Goal: Task Accomplishment & Management: Complete application form

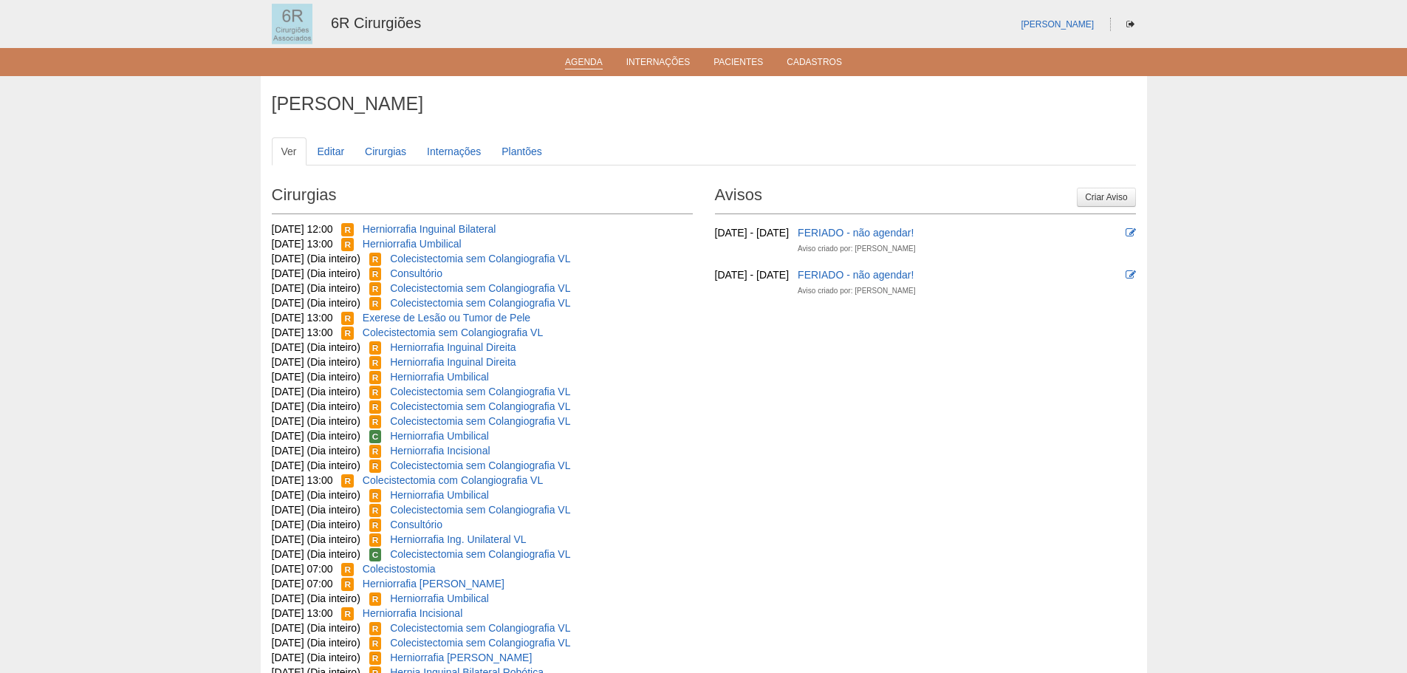
click at [577, 62] on link "Agenda" at bounding box center [584, 63] width 38 height 13
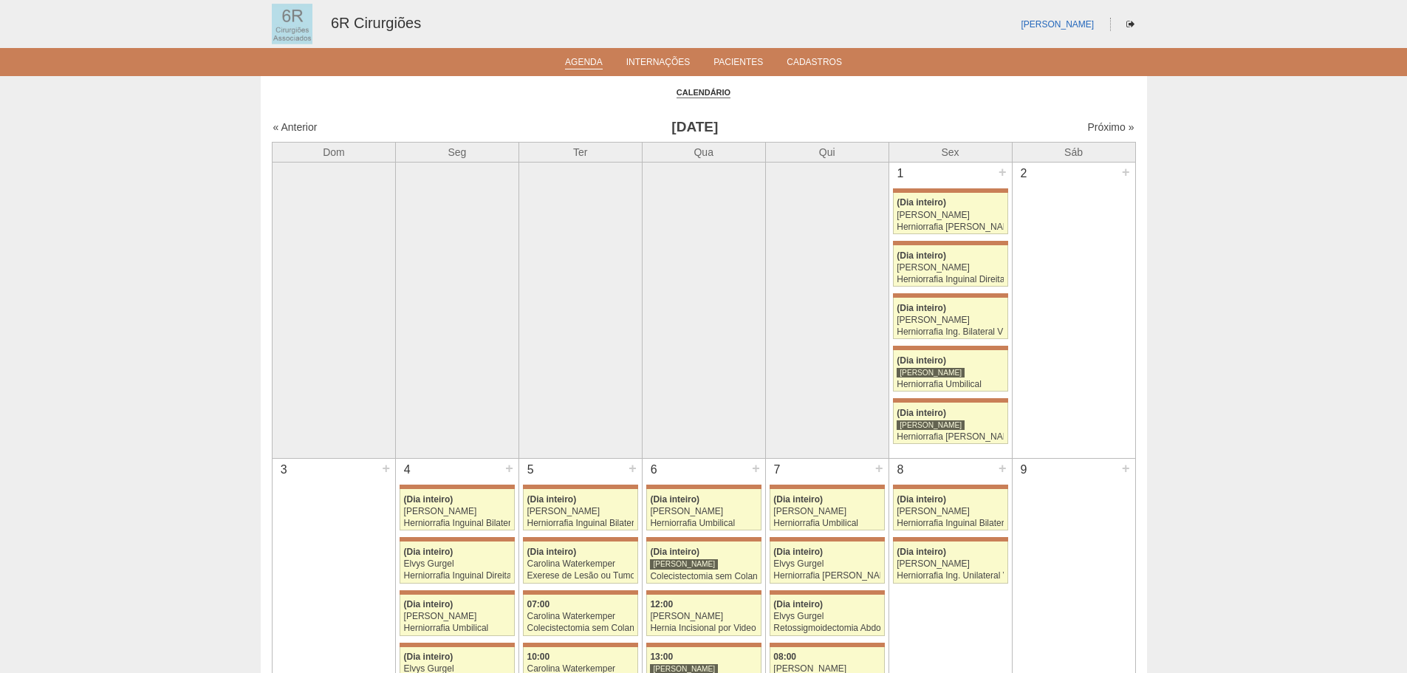
click at [1108, 120] on div "Próximo »" at bounding box center [1031, 127] width 207 height 15
click at [1108, 126] on link "Próximo »" at bounding box center [1110, 127] width 47 height 12
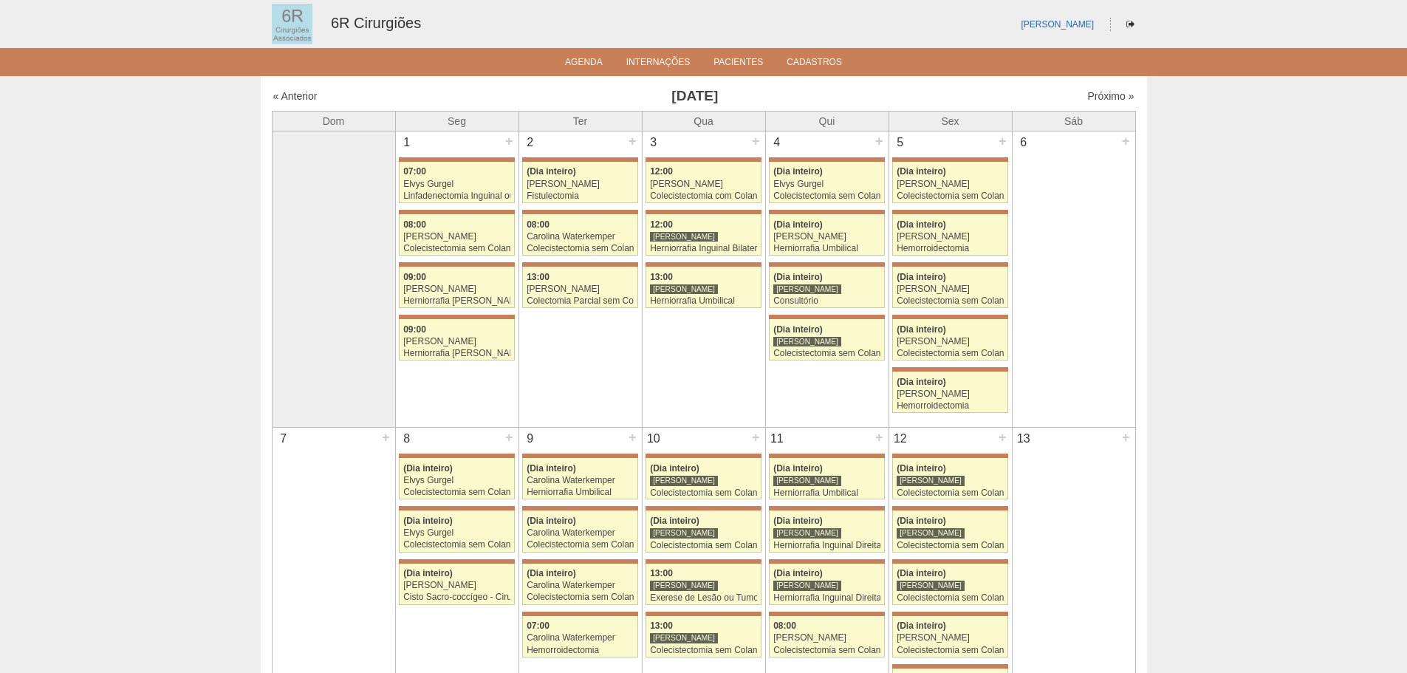
click at [442, 178] on link "71611 Bruno Bulisani 07:00 Elvys Gurgel Linfadenectomia Inguinal ou Íliaca Hosp…" at bounding box center [456, 182] width 115 height 41
click at [561, 165] on link "71240 Bruno Bulisani (Dia inteiro) Iara Bessa Fistulectomia Hospital Maria Brai…" at bounding box center [579, 182] width 115 height 41
click at [587, 210] on div at bounding box center [579, 212] width 115 height 4
click at [579, 227] on div "08:00" at bounding box center [580, 225] width 107 height 10
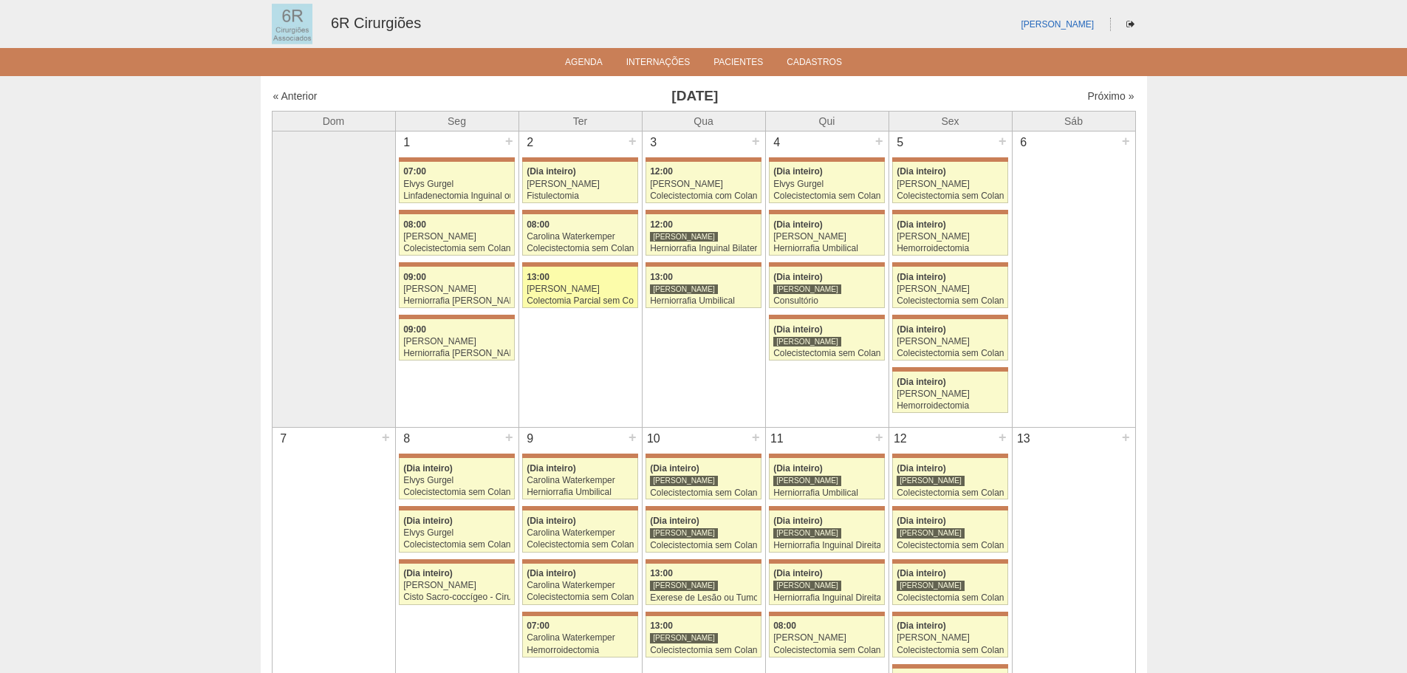
click at [589, 269] on link "71694 [PERSON_NAME] 13:00 [PERSON_NAME] Colectomia Parcial sem Colostomia [GEOG…" at bounding box center [579, 287] width 115 height 41
click at [580, 279] on div "13:00" at bounding box center [580, 278] width 107 height 10
click at [718, 239] on div "[PERSON_NAME]" at bounding box center [703, 237] width 107 height 10
click at [967, 185] on div "[PERSON_NAME]" at bounding box center [950, 184] width 107 height 10
click at [942, 229] on span "(Dia inteiro)" at bounding box center [921, 224] width 49 height 10
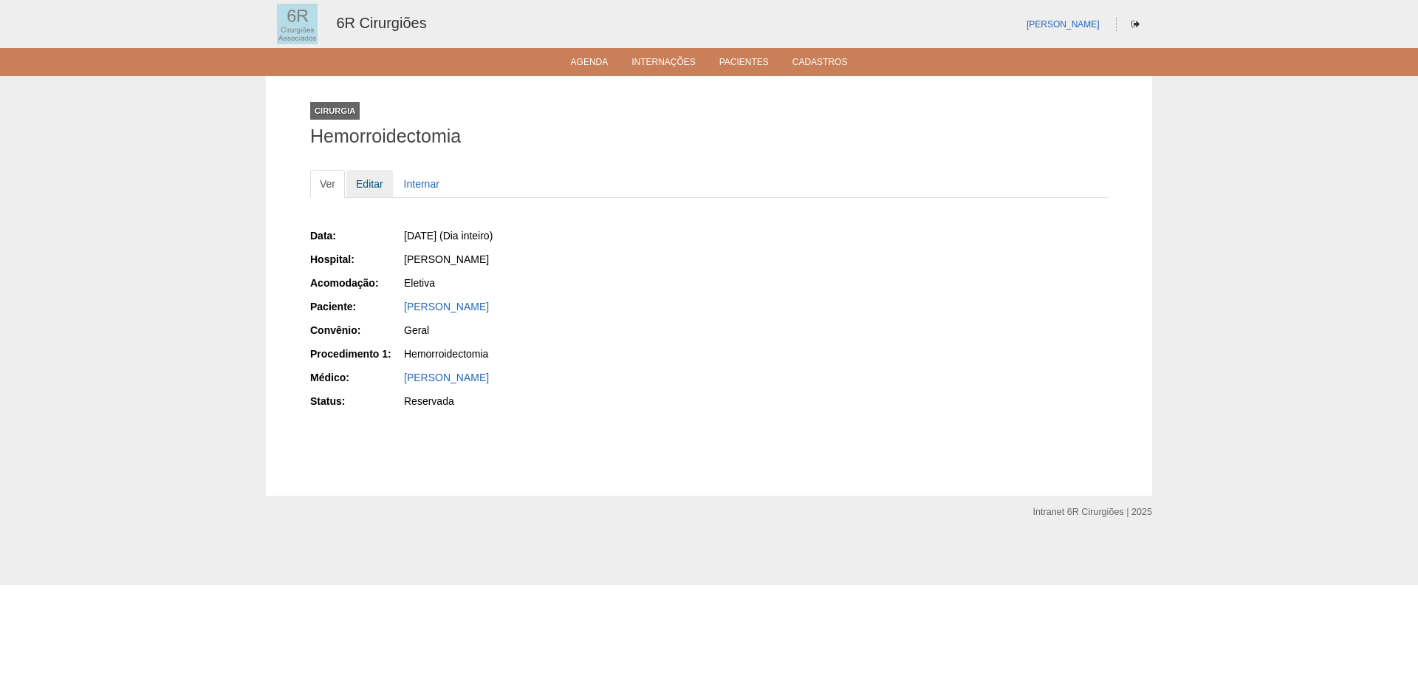
click at [382, 185] on link "Editar" at bounding box center [369, 184] width 47 height 28
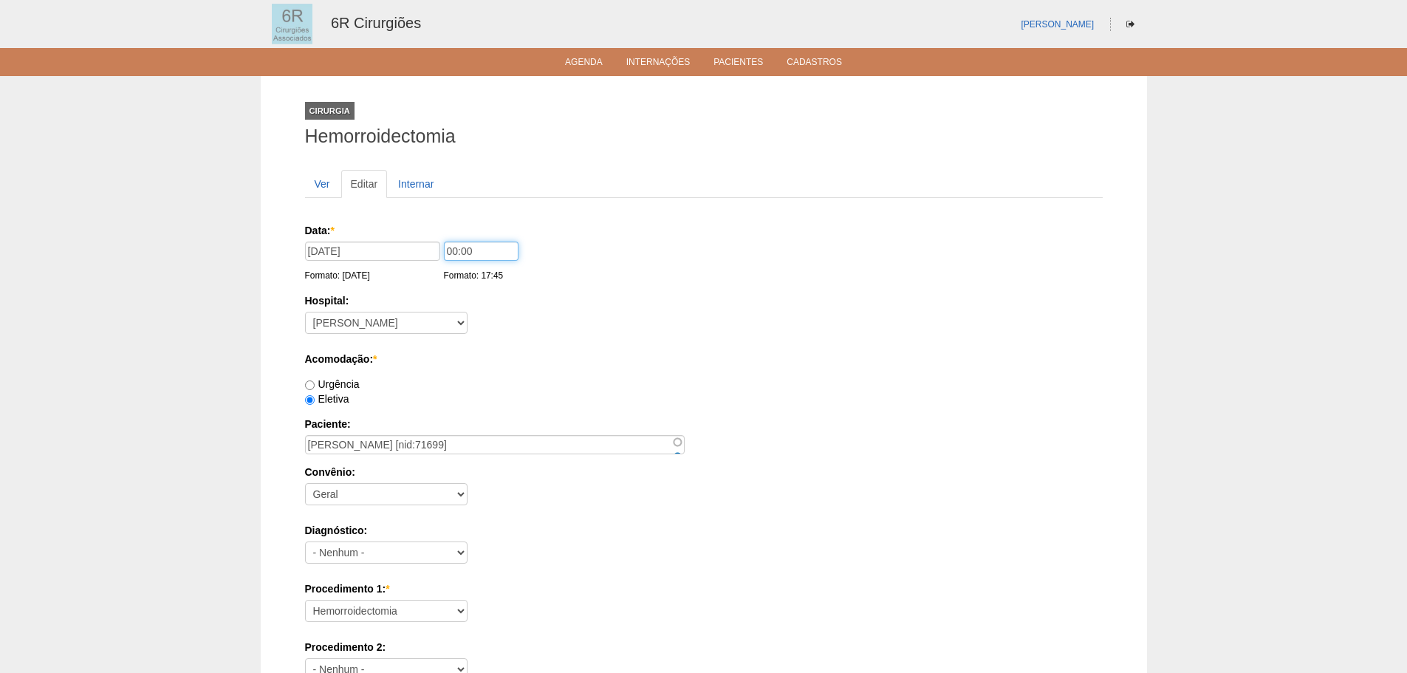
click at [464, 250] on input "00:00" at bounding box center [481, 250] width 75 height 19
click at [455, 253] on input "00:00" at bounding box center [481, 250] width 75 height 19
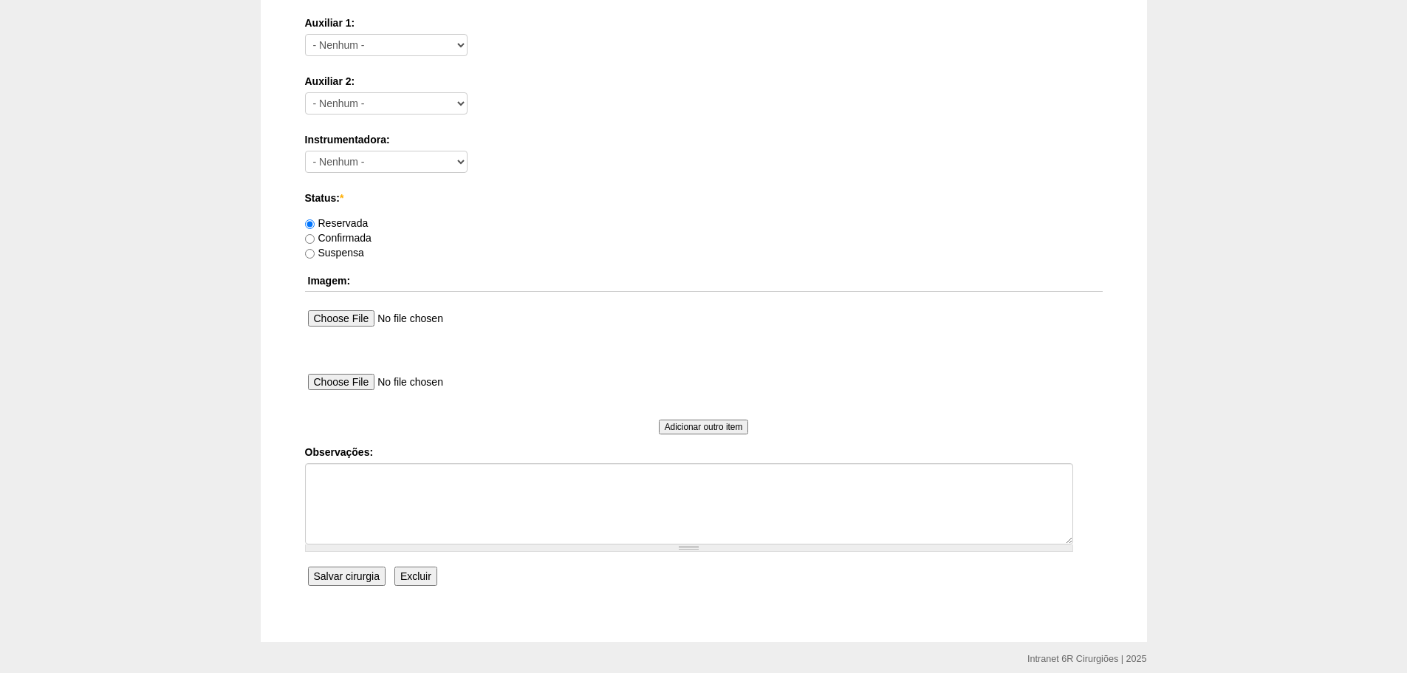
scroll to position [799, 0]
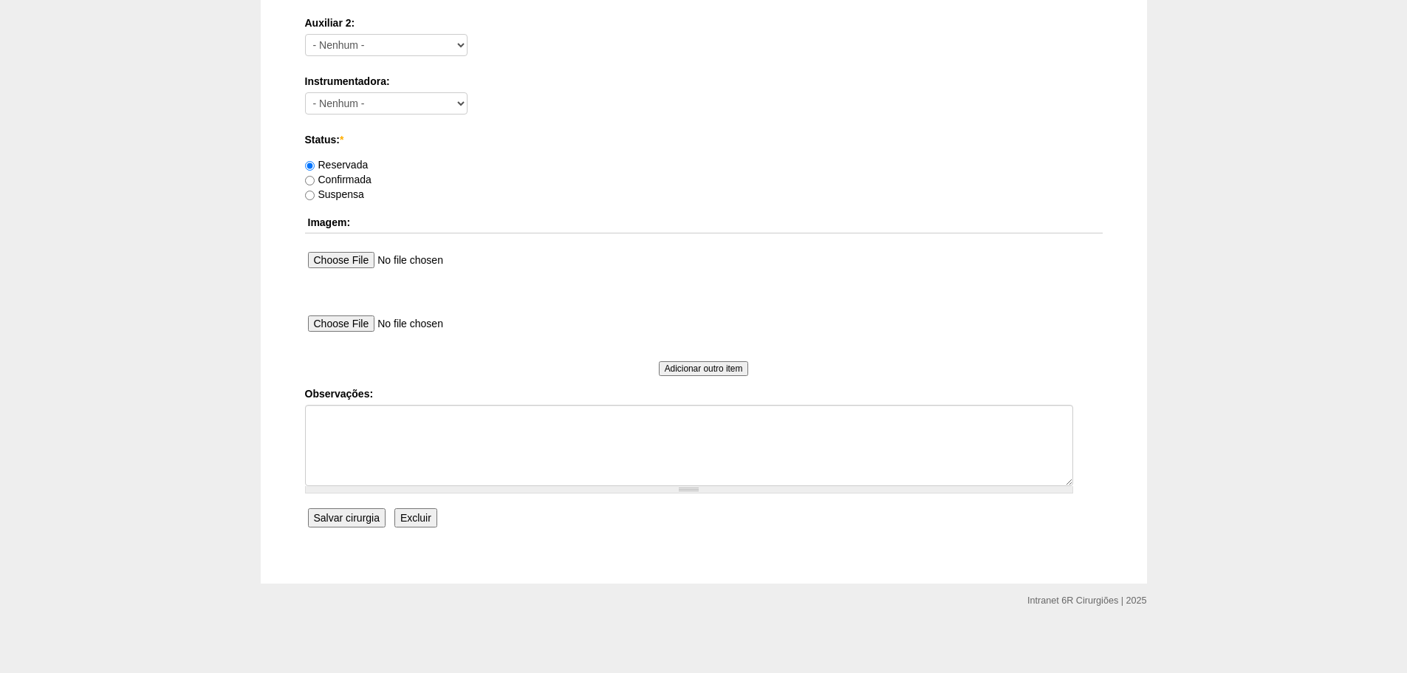
type input "07:00"
click at [371, 518] on input "Salvar cirurgia" at bounding box center [347, 517] width 78 height 19
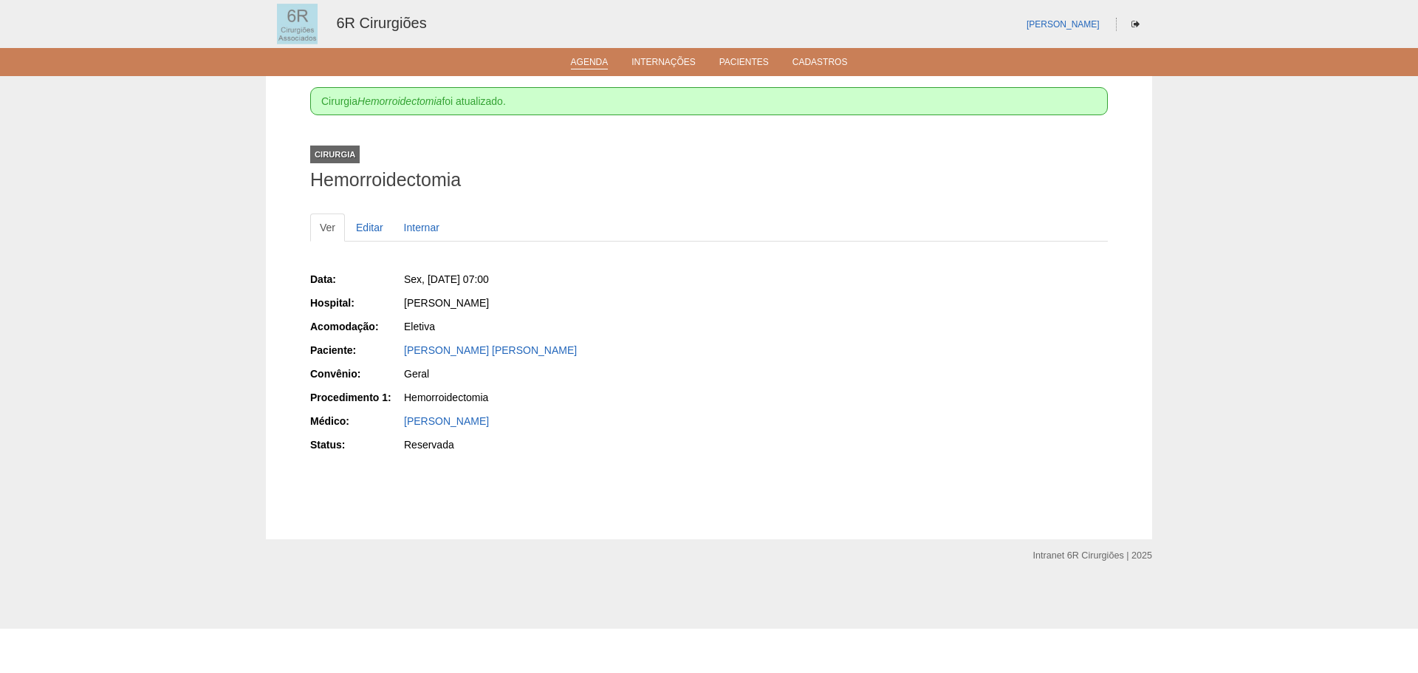
click at [586, 64] on link "Agenda" at bounding box center [590, 63] width 38 height 13
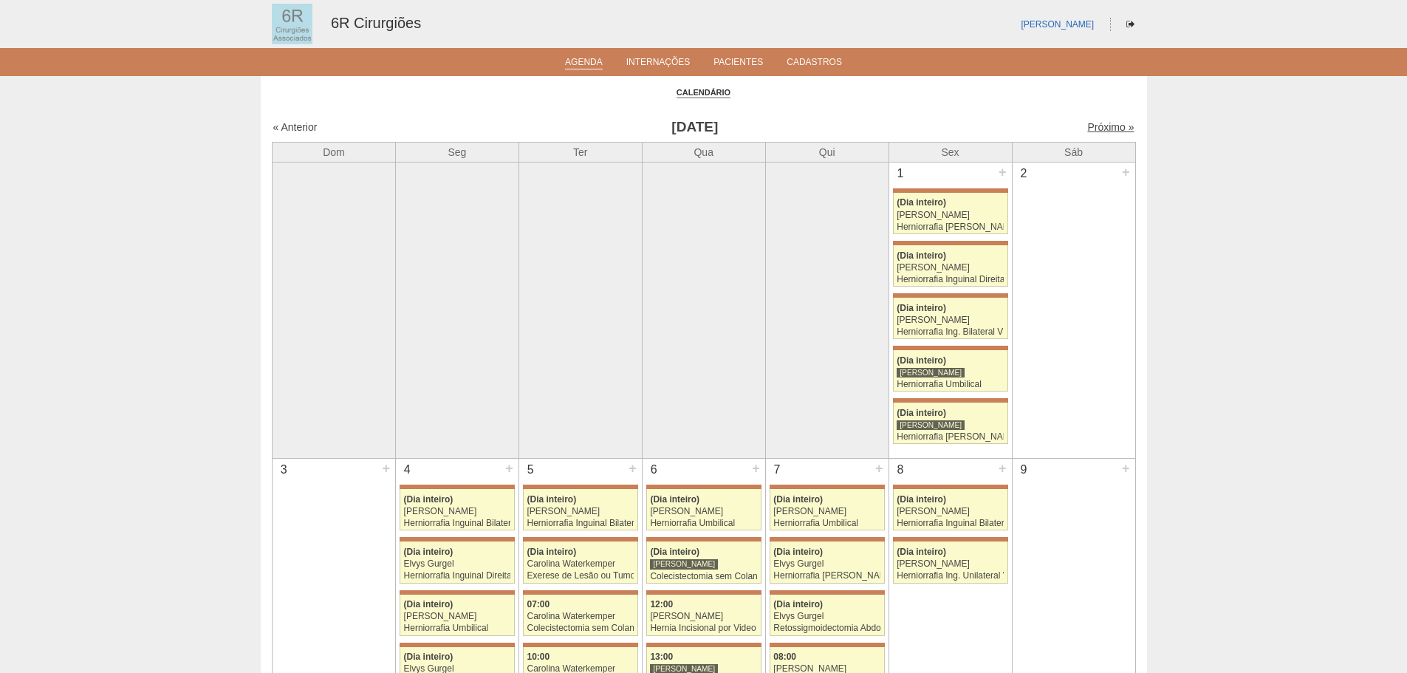
click at [1091, 123] on link "Próximo »" at bounding box center [1110, 127] width 47 height 12
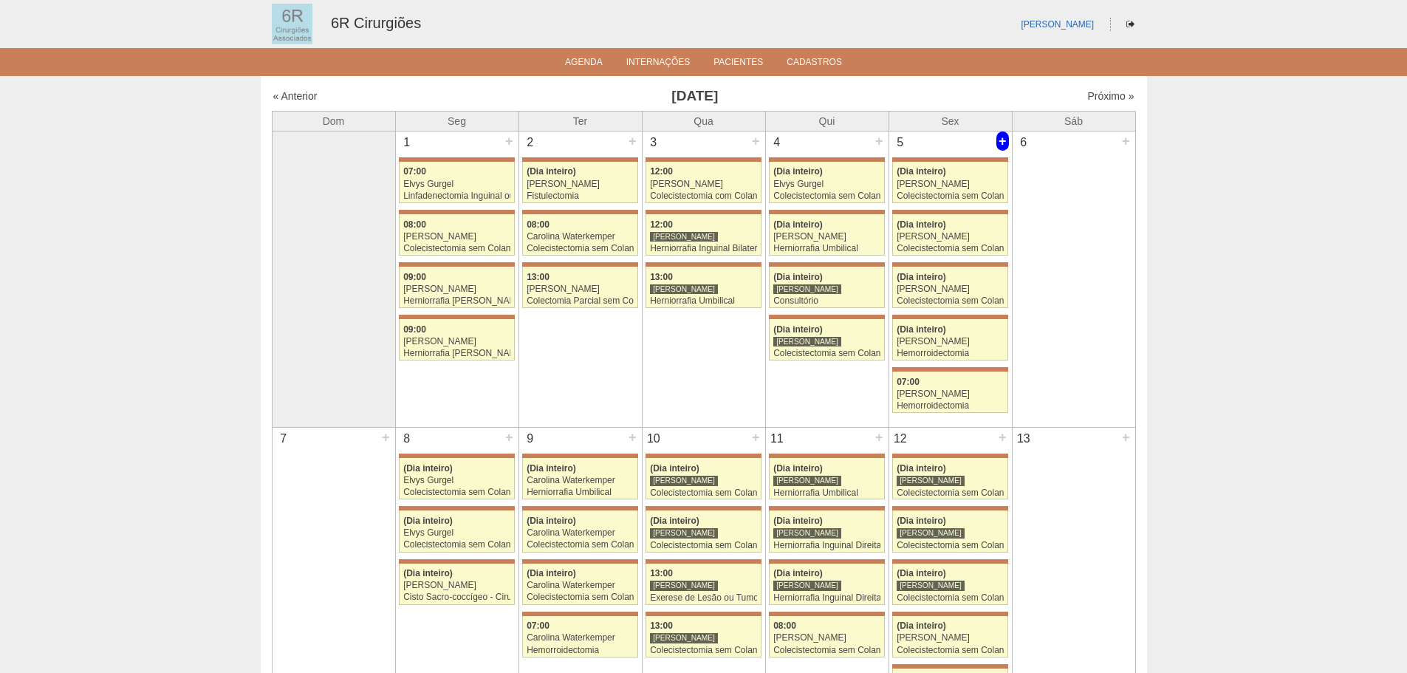
click at [998, 141] on div "+" at bounding box center [1002, 140] width 13 height 19
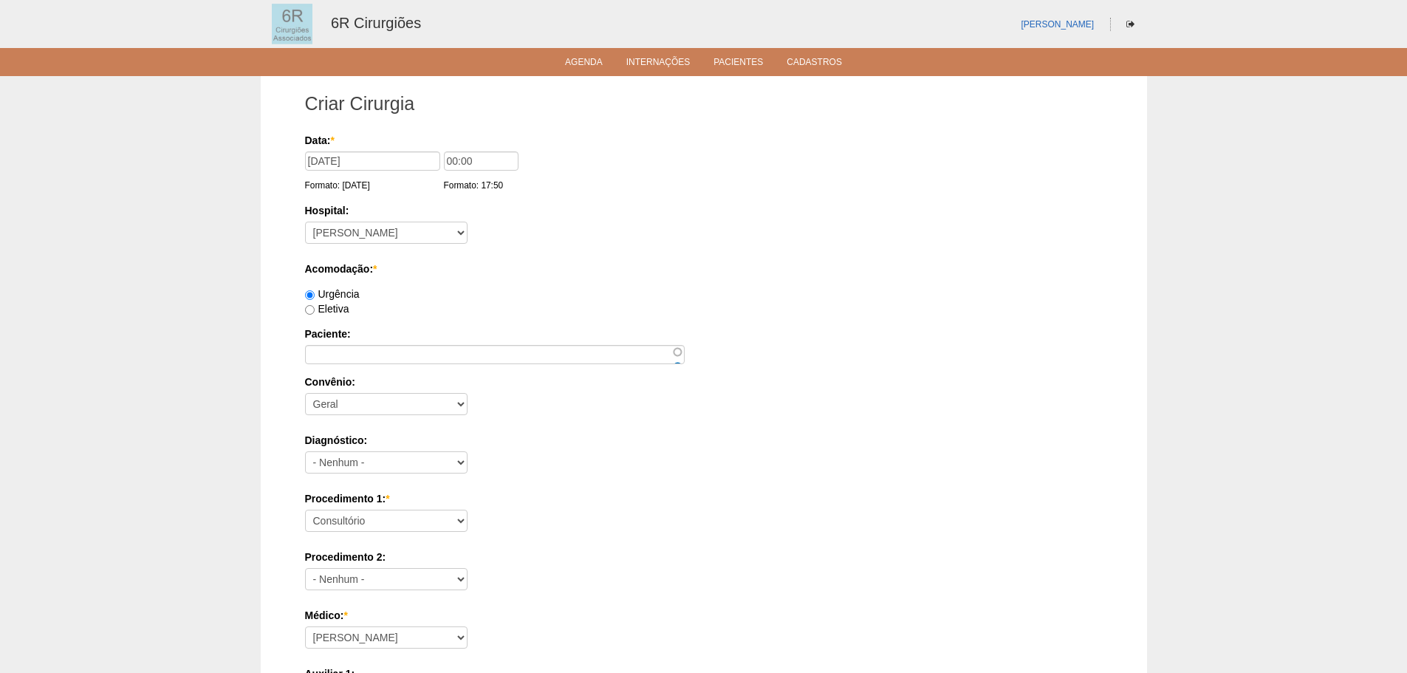
click at [337, 318] on div "Data: * 05/09/2025 Formato: 31/08/2025 00:00 Formato: 17:50 Hospital: - Nenhum …" at bounding box center [704, 636] width 798 height 1006
click at [337, 311] on label "Eletiva" at bounding box center [327, 309] width 44 height 12
click at [315, 311] on input "Eletiva" at bounding box center [310, 310] width 10 height 10
radio input "true"
paste input "MARIA JOSE COSTA DA SILVA"
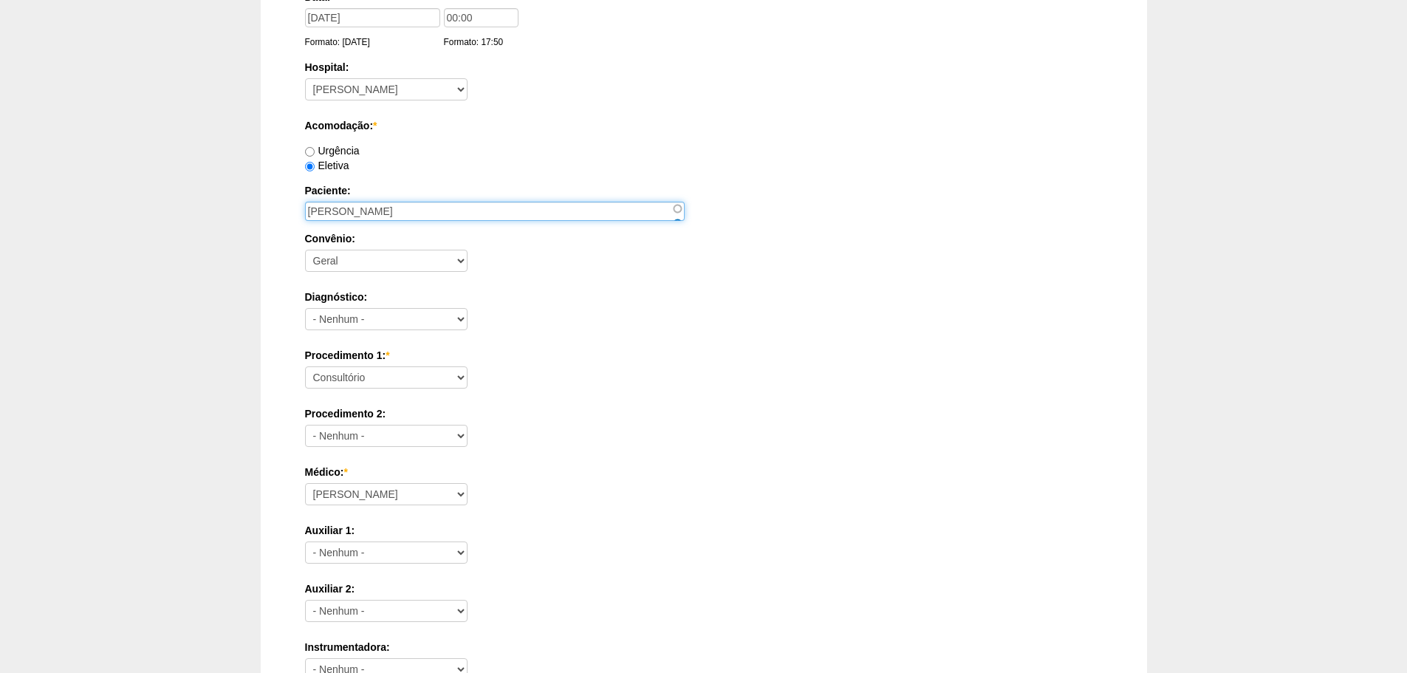
scroll to position [148, 0]
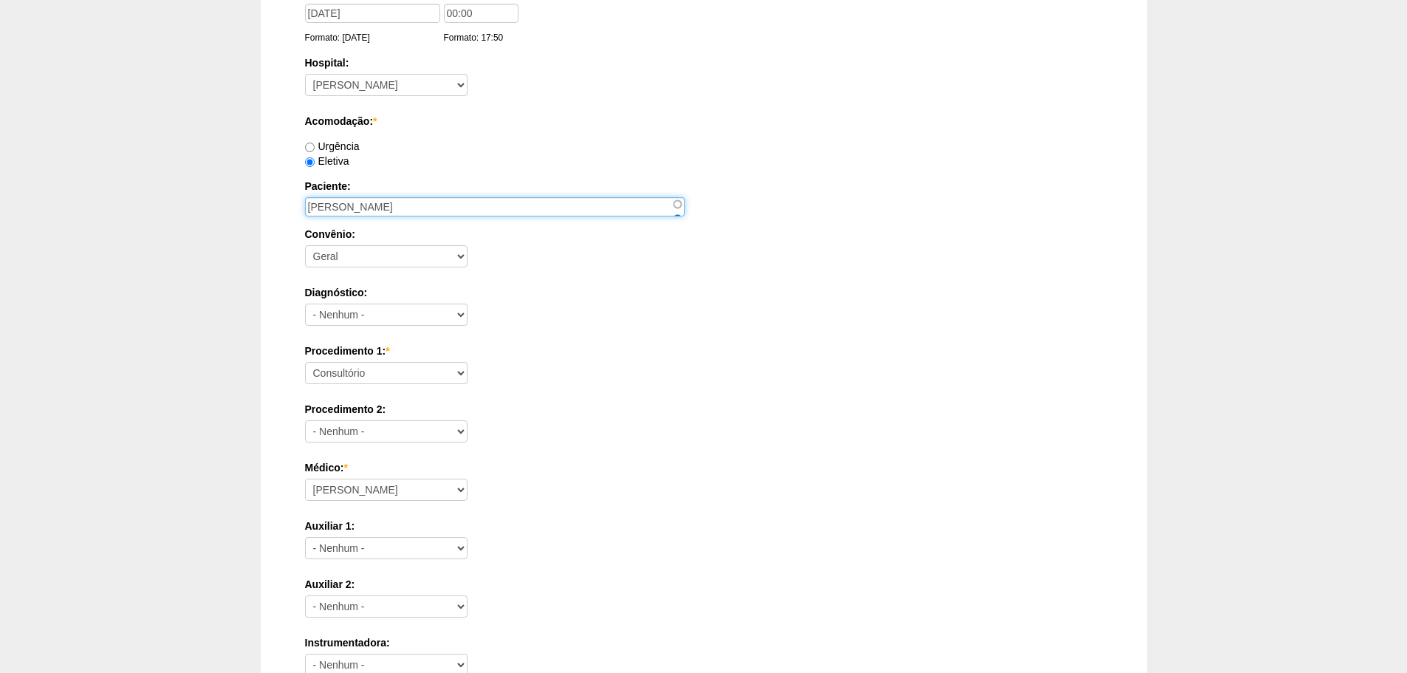
type input "MARIA JOSE COSTA DA SILVA"
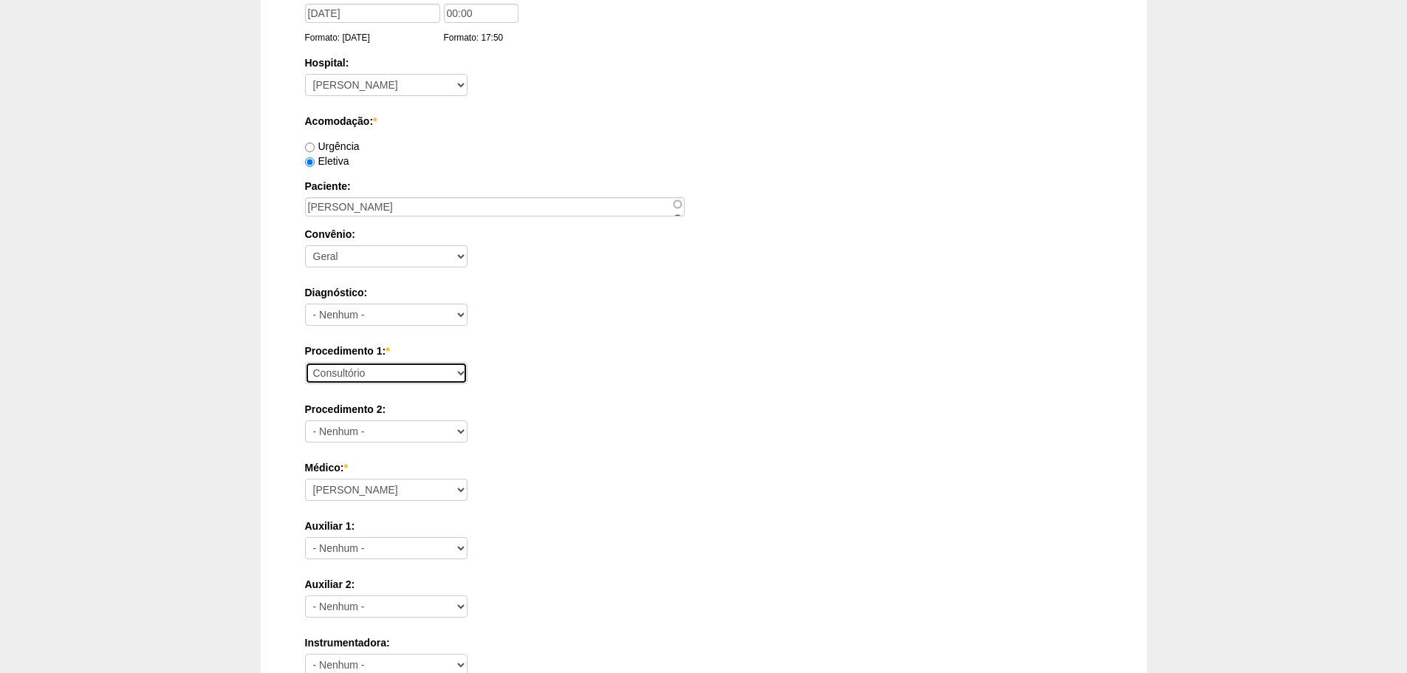
click at [363, 380] on select "Consultório Abscesso Hepático - Drenagem Abscesso perianal Amputação Abdômino P…" at bounding box center [386, 373] width 162 height 22
select select "66622"
click at [305, 362] on select "Consultório Abscesso Hepático - Drenagem Abscesso perianal Amputação Abdômino P…" at bounding box center [386, 373] width 162 height 22
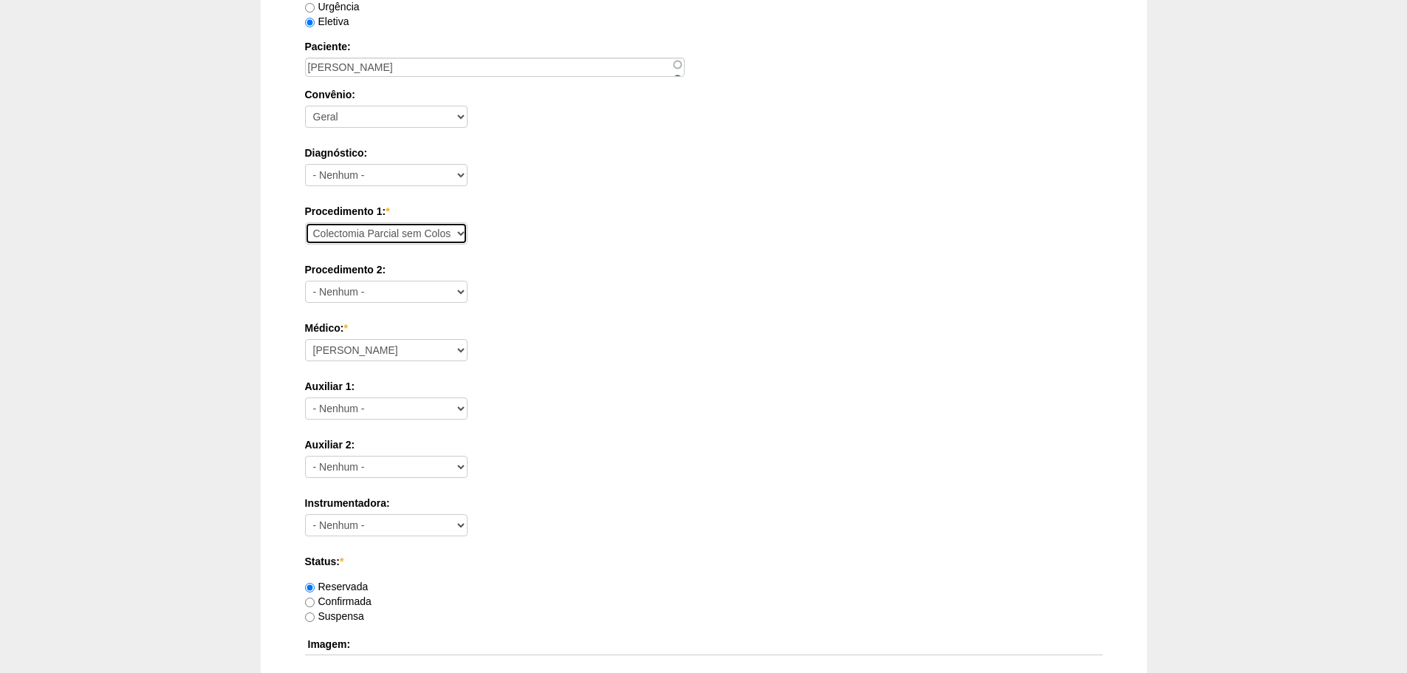
scroll to position [295, 0]
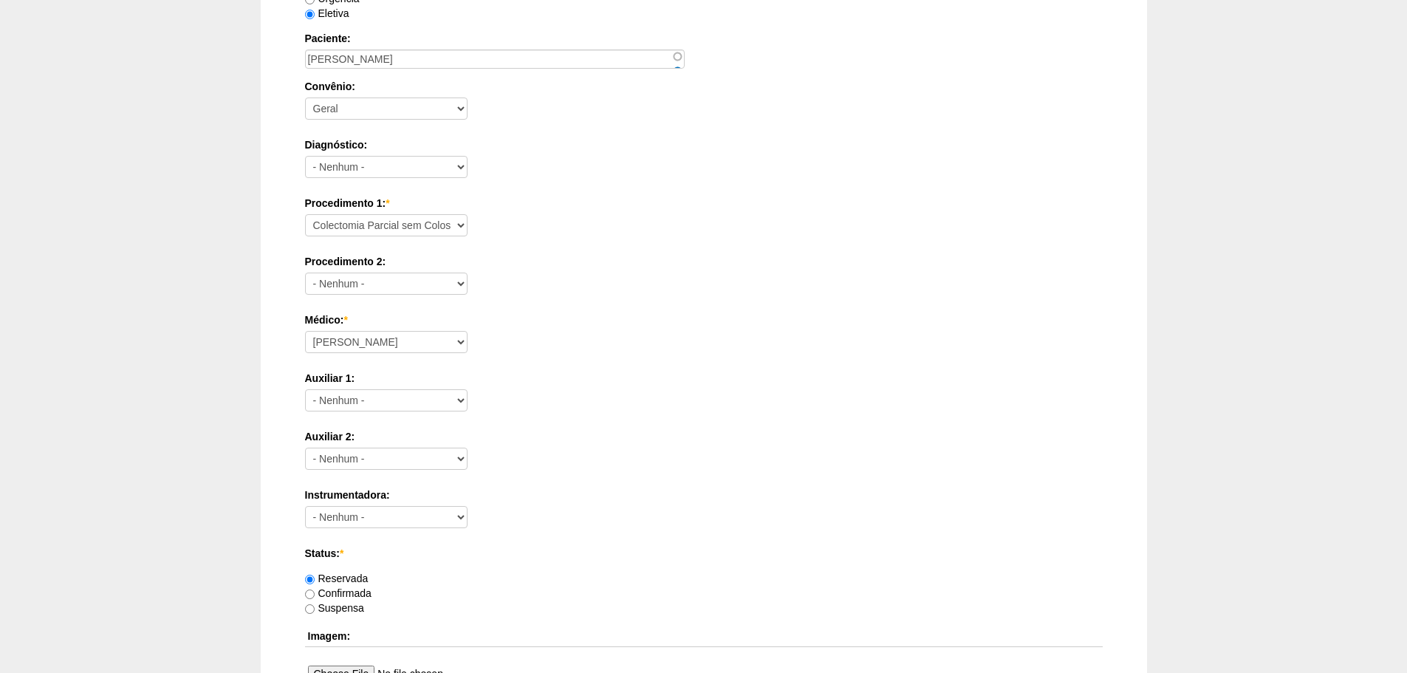
click at [392, 327] on div "Médico: * Aline Zanon Bariatricas Bruno Bulisani Bruno Oliveira Carolina Waterk…" at bounding box center [704, 336] width 798 height 48
click at [392, 337] on select "Aline Zanon Bariatricas Bruno Bulisani Bruno Oliveira Carolina Waterkemper Elvy…" at bounding box center [386, 342] width 162 height 22
select select "71"
click at [305, 331] on select "Aline Zanon Bariatricas Bruno Bulisani Bruno Oliveira Carolina Waterkemper Elvy…" at bounding box center [386, 342] width 162 height 22
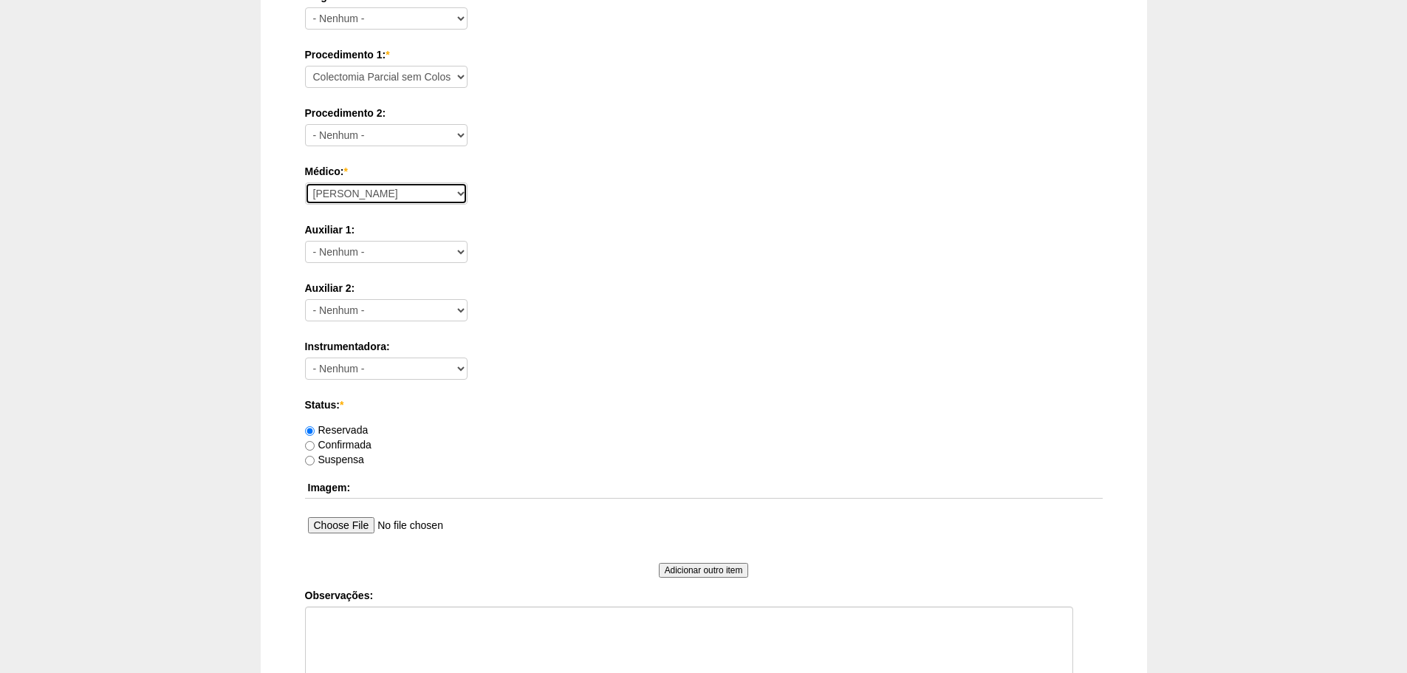
scroll to position [645, 0]
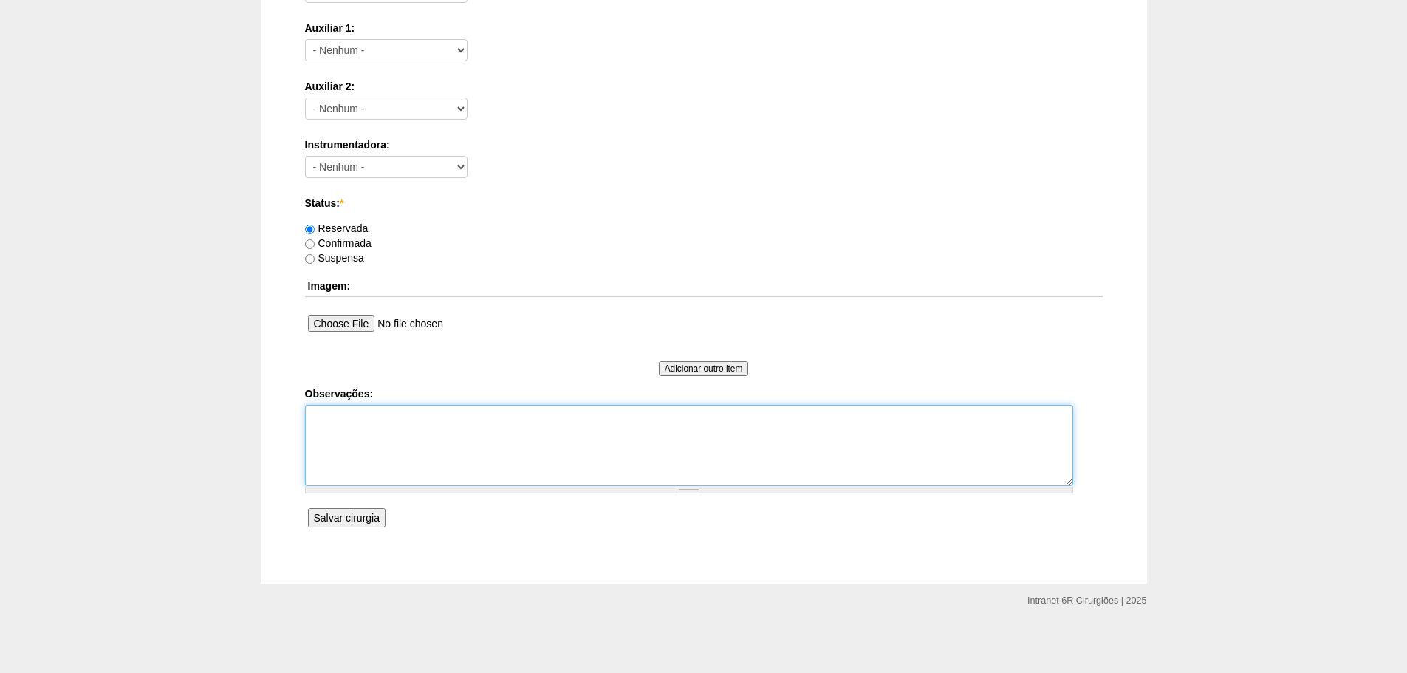
click at [425, 463] on textarea "Observações:" at bounding box center [689, 445] width 768 height 81
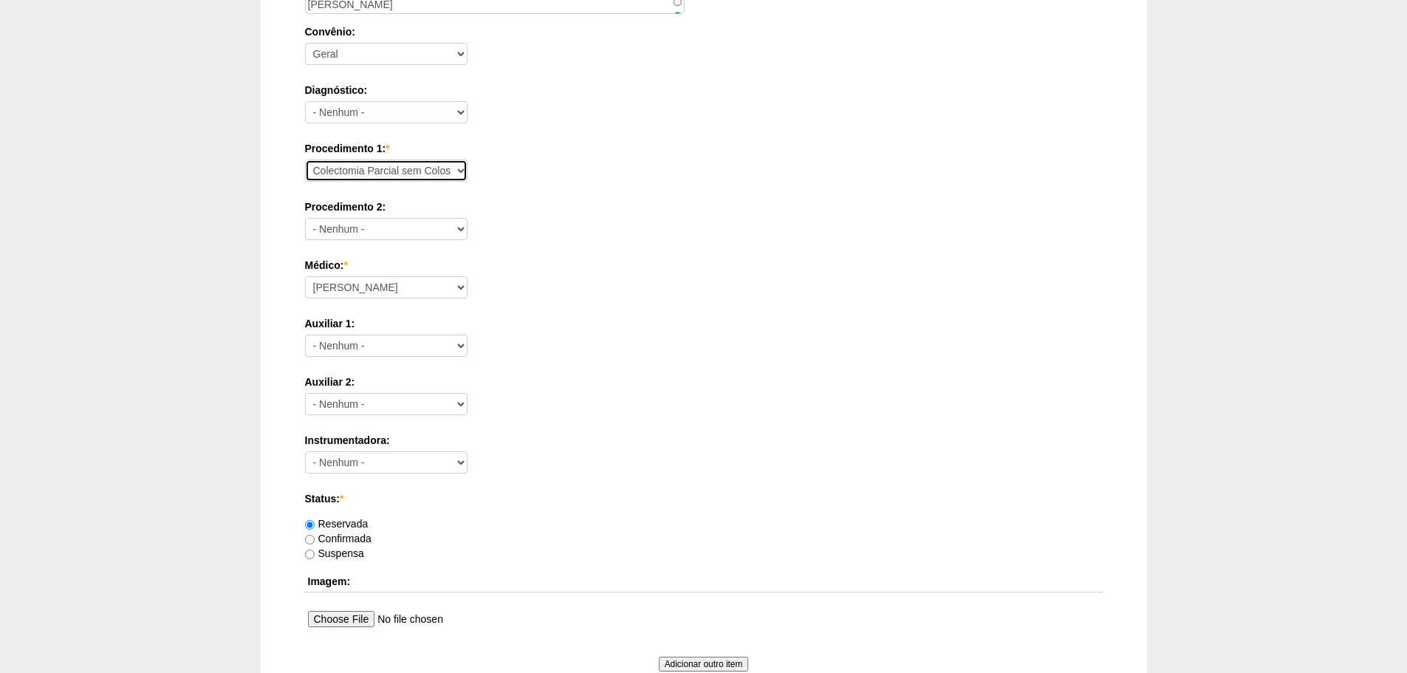
click at [447, 165] on select "Consultório Abscesso Hepático - Drenagem Abscesso perianal Amputação Abdômino P…" at bounding box center [386, 171] width 162 height 22
select select "66605"
click at [305, 160] on select "Consultório Abscesso Hepático - Drenagem Abscesso perianal Amputação Abdômino P…" at bounding box center [386, 171] width 162 height 22
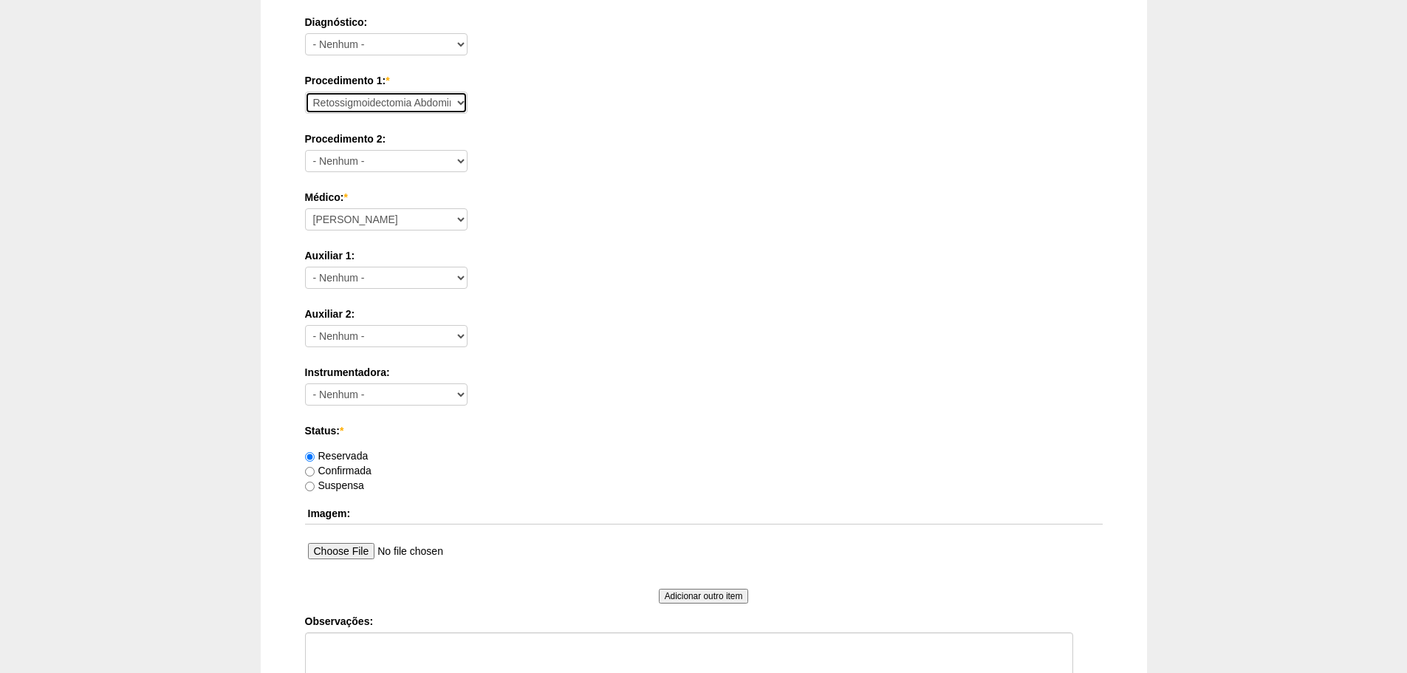
scroll to position [572, 0]
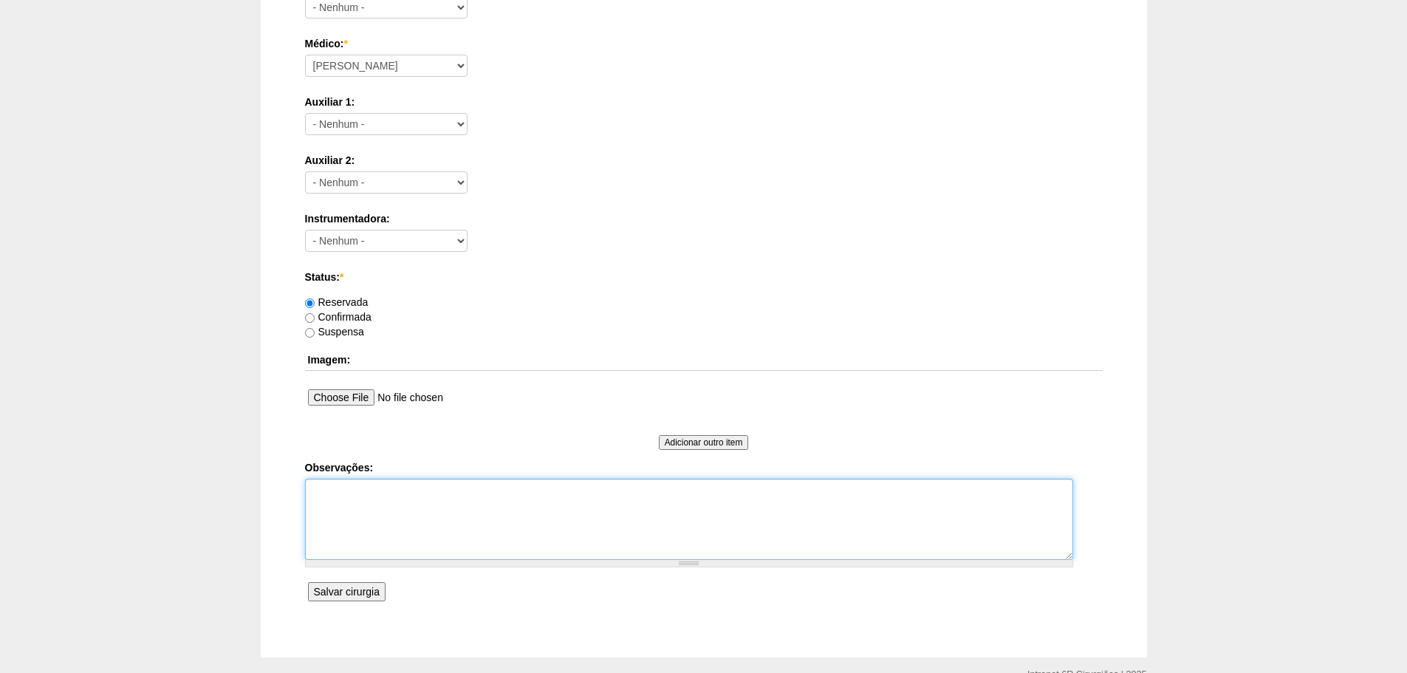
click at [396, 514] on textarea "Observações:" at bounding box center [689, 519] width 768 height 81
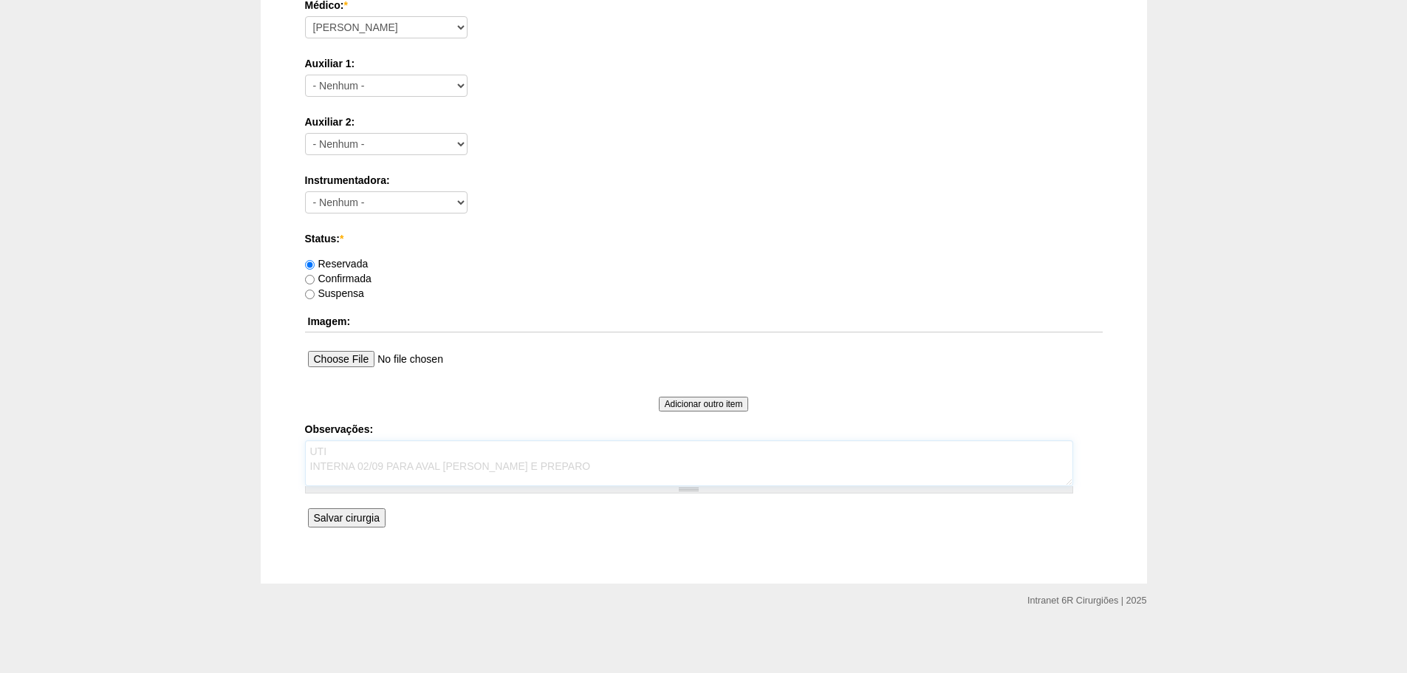
scroll to position [645, 0]
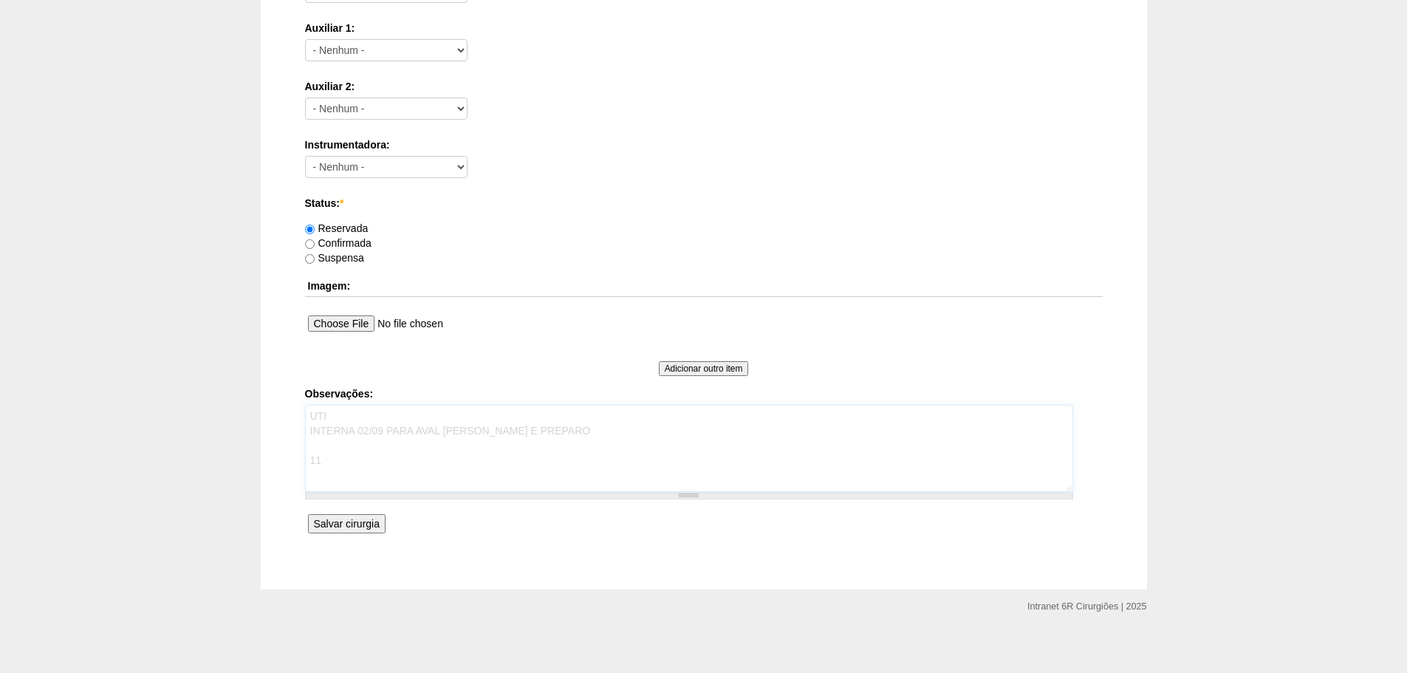
click at [693, 495] on div at bounding box center [689, 495] width 768 height 7
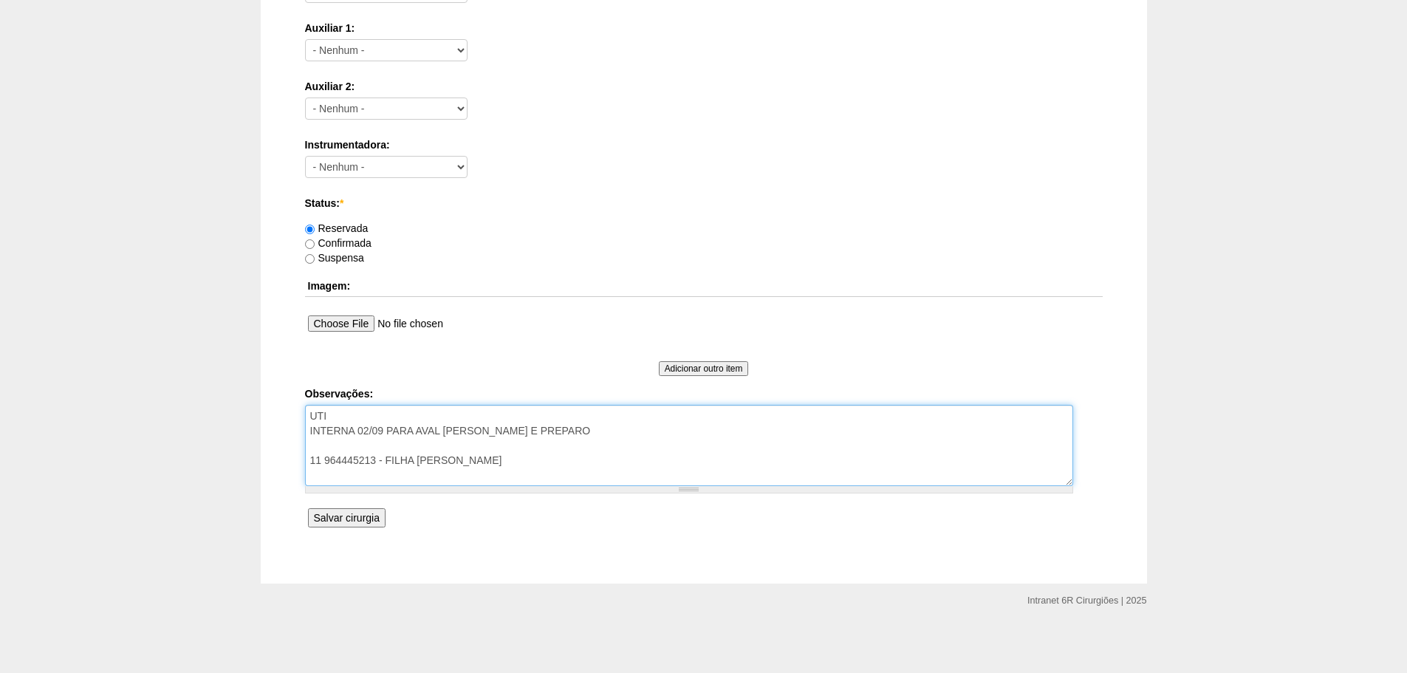
click at [415, 467] on textarea "UTI INTERNA 02/09 PARA AVAL CARDIO E PREPARO 11 964445213 - FILHA FABRICIA" at bounding box center [689, 445] width 768 height 81
click at [419, 475] on textarea "UTI INTERNA 02/09 PARA AVAL CARDIO E PREPARO 11 964445213 - FILHA FABRICIA" at bounding box center [689, 445] width 768 height 81
click at [483, 467] on textarea "UTI INTERNA 02/09 PARA AVAL CARDIO E PREPARO 11 964445213 - FILHA FABRICIA" at bounding box center [689, 445] width 768 height 81
type textarea "UTI INTERNA 02/09 PARA AVAL CARDIO E PREPARO 11 964445213 - FILHA FABRICIA 11 9…"
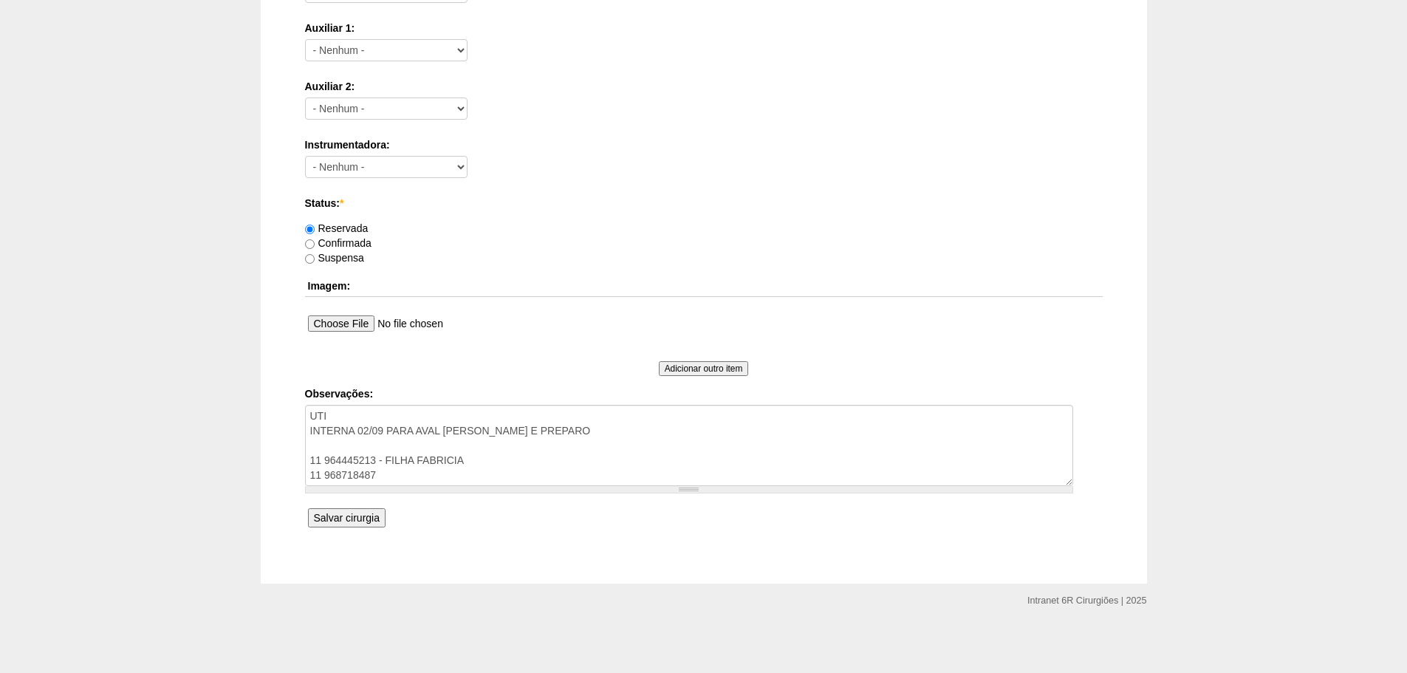
click at [371, 247] on label "Confirmada" at bounding box center [338, 243] width 66 height 12
click at [315, 247] on input "Confirmada" at bounding box center [310, 244] width 10 height 10
radio input "true"
click at [328, 536] on div "Data: * 05/09/2025 Formato: 31/08/2025 00:00 Formato: 17:50 Hospital: - Nenhum …" at bounding box center [704, 11] width 798 height 1069
click at [339, 520] on input "Salvar cirurgia" at bounding box center [347, 517] width 78 height 19
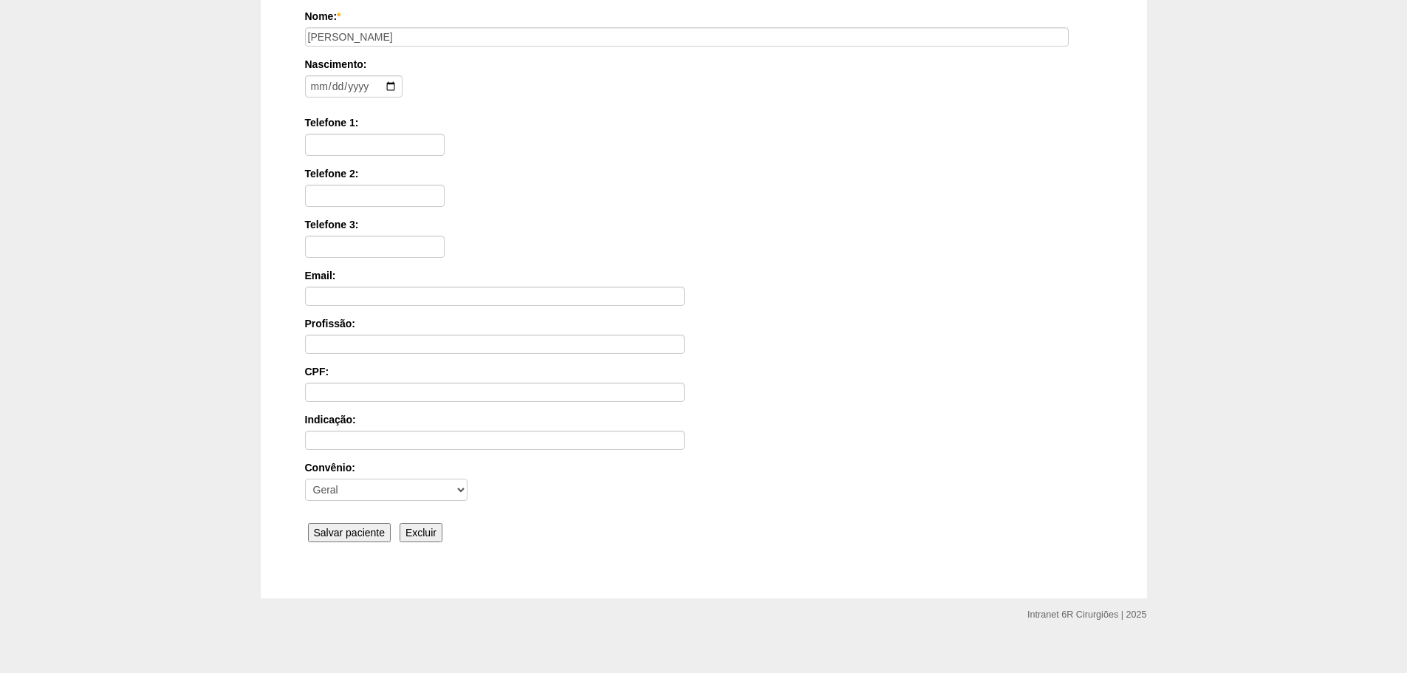
scroll to position [229, 0]
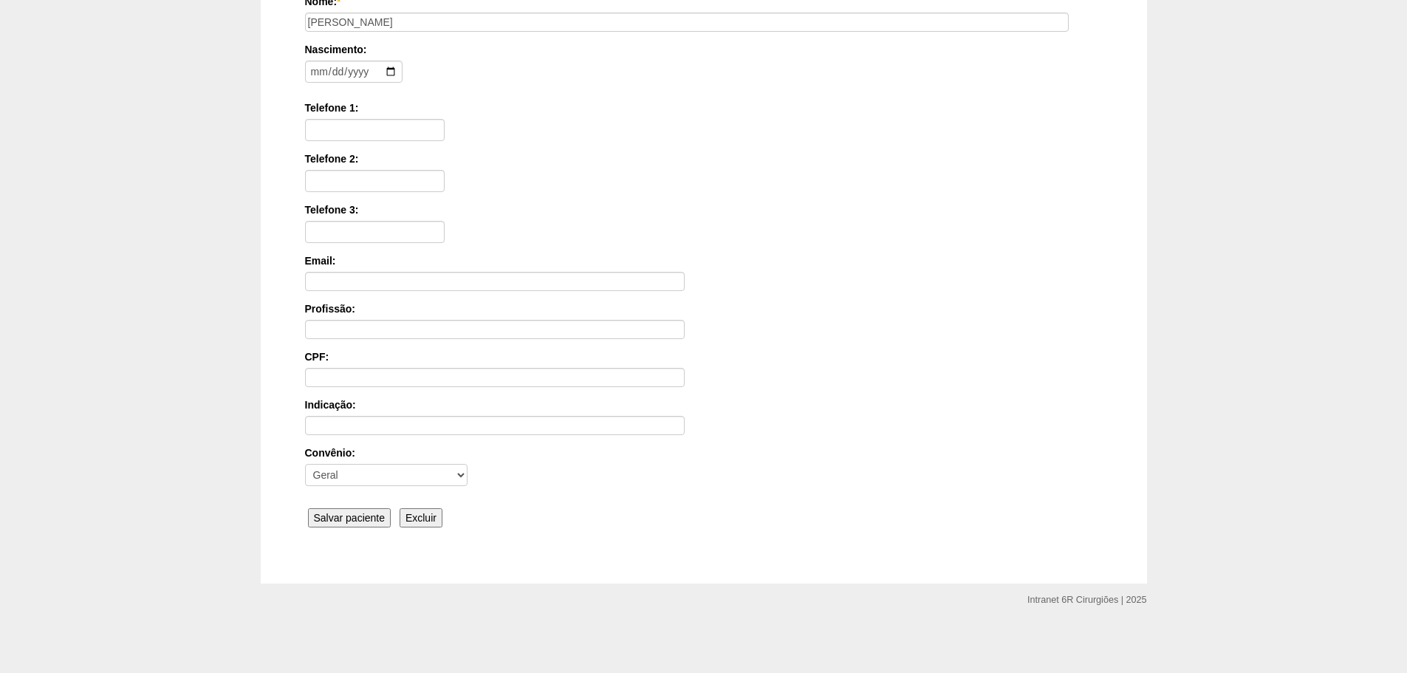
click at [353, 518] on input "Salvar paciente" at bounding box center [349, 517] width 83 height 19
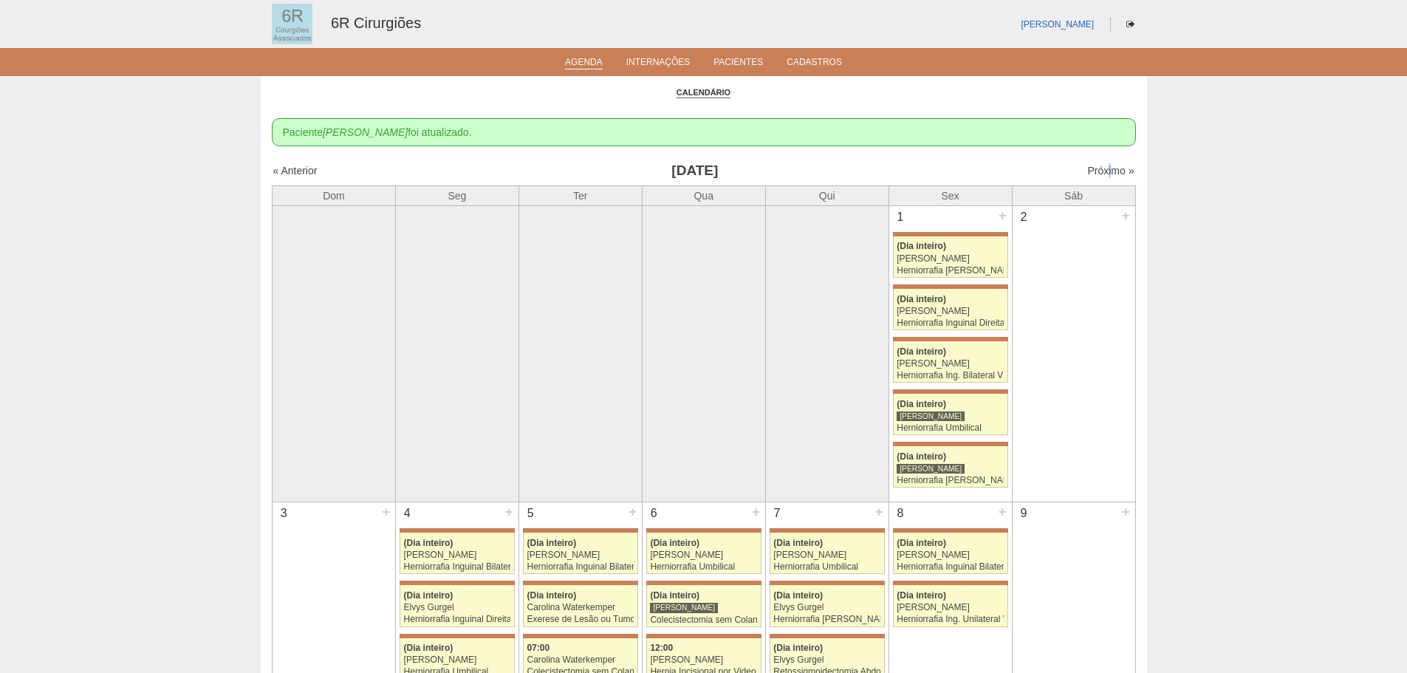
click at [1098, 178] on div "« Anterior Agosto 2025 Próximo »" at bounding box center [704, 174] width 864 height 24
click at [1103, 179] on div "« Anterior Agosto 2025 Próximo »" at bounding box center [704, 174] width 864 height 24
click at [1106, 162] on link "Próximo »" at bounding box center [1110, 160] width 47 height 12
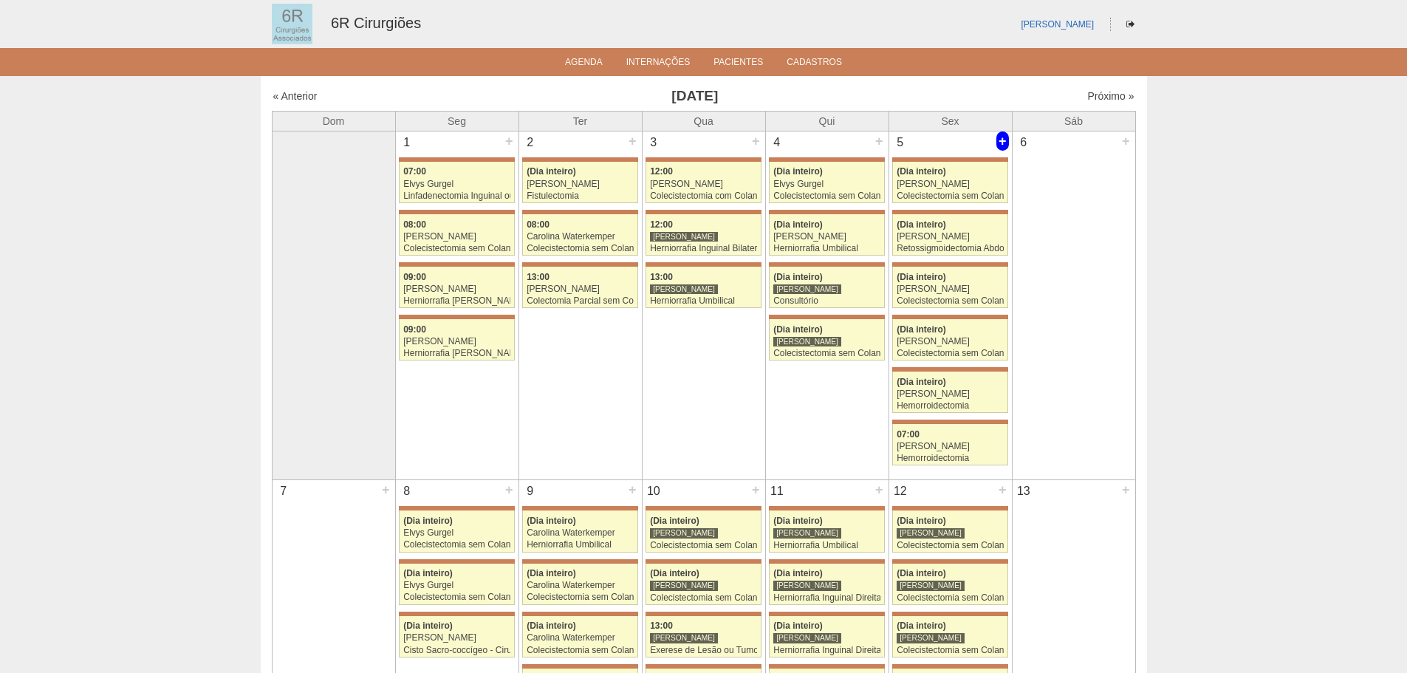
click at [1004, 138] on div "+" at bounding box center [1002, 140] width 13 height 19
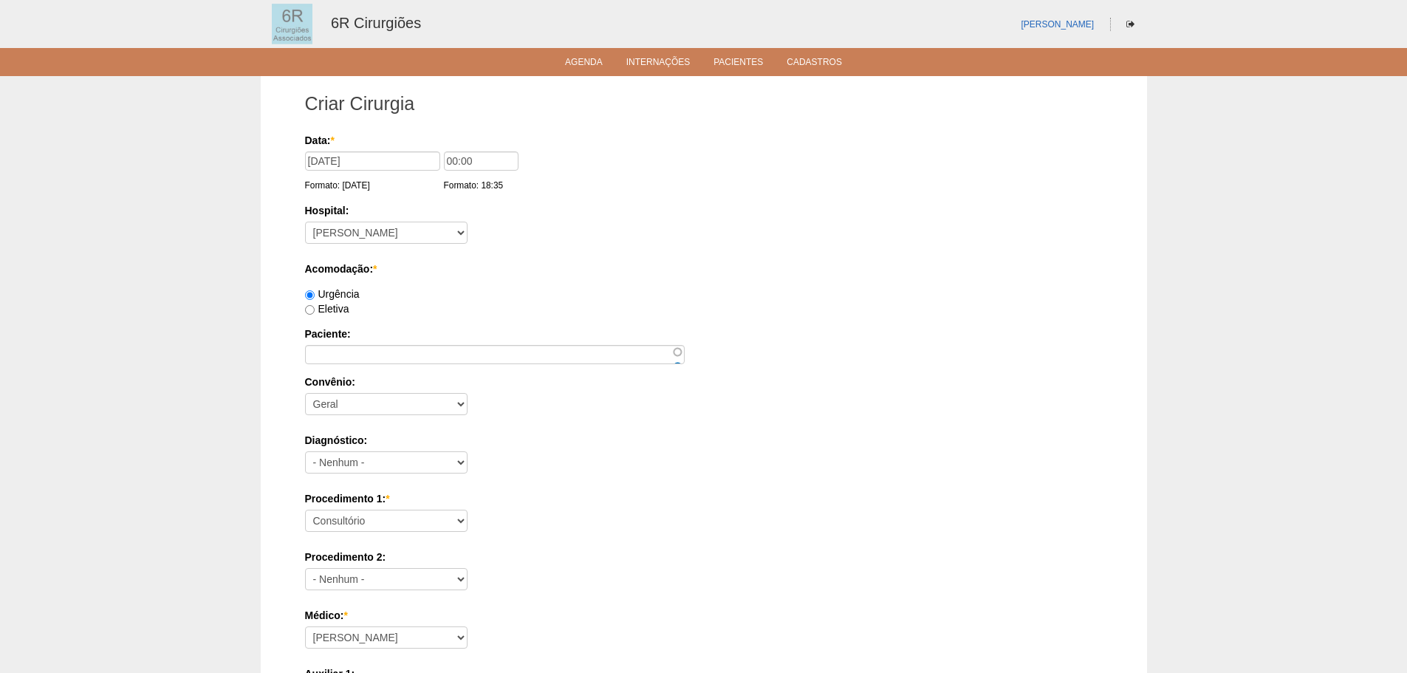
click at [340, 313] on label "Eletiva" at bounding box center [327, 309] width 44 height 12
click at [315, 313] on input "Eletiva" at bounding box center [310, 310] width 10 height 10
radio input "true"
click at [341, 343] on div "Paciente:" at bounding box center [704, 345] width 798 height 38
click at [347, 361] on input "Paciente:" at bounding box center [495, 354] width 380 height 19
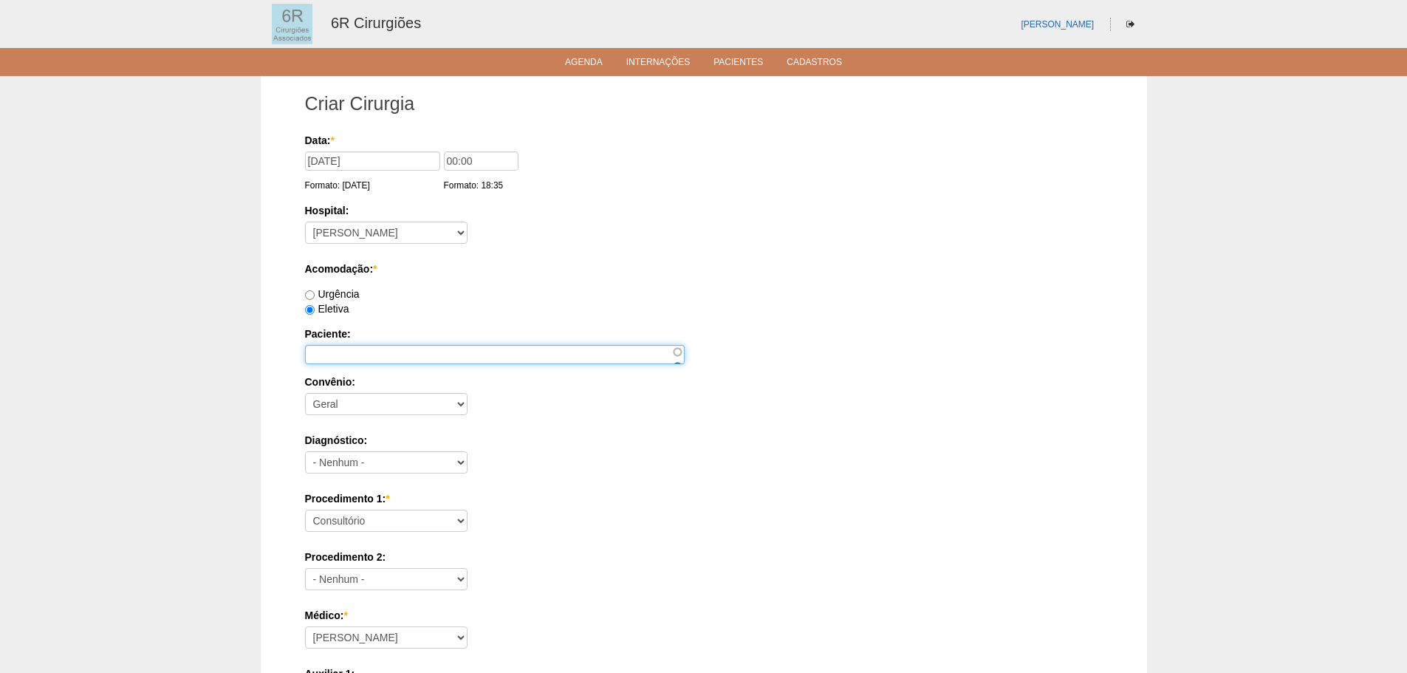
paste input "DANIEL DA SILVEIRA SOARES"
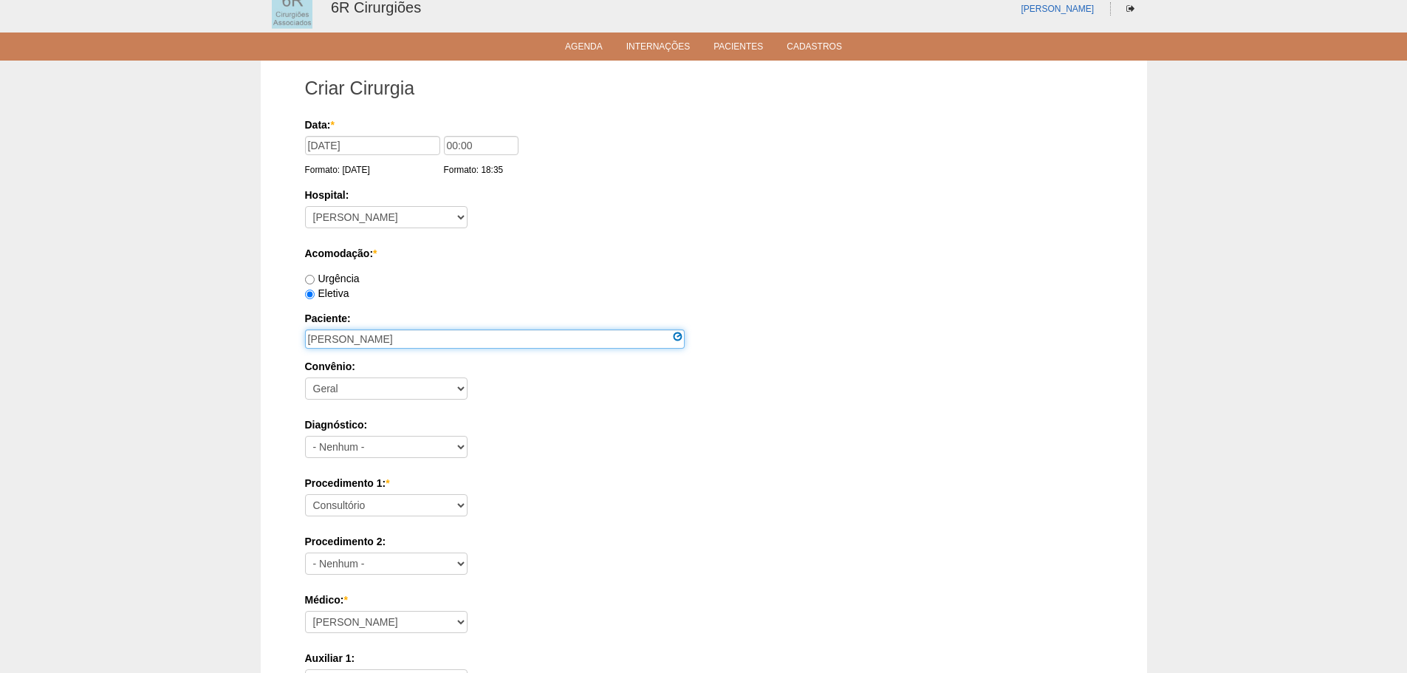
scroll to position [369, 0]
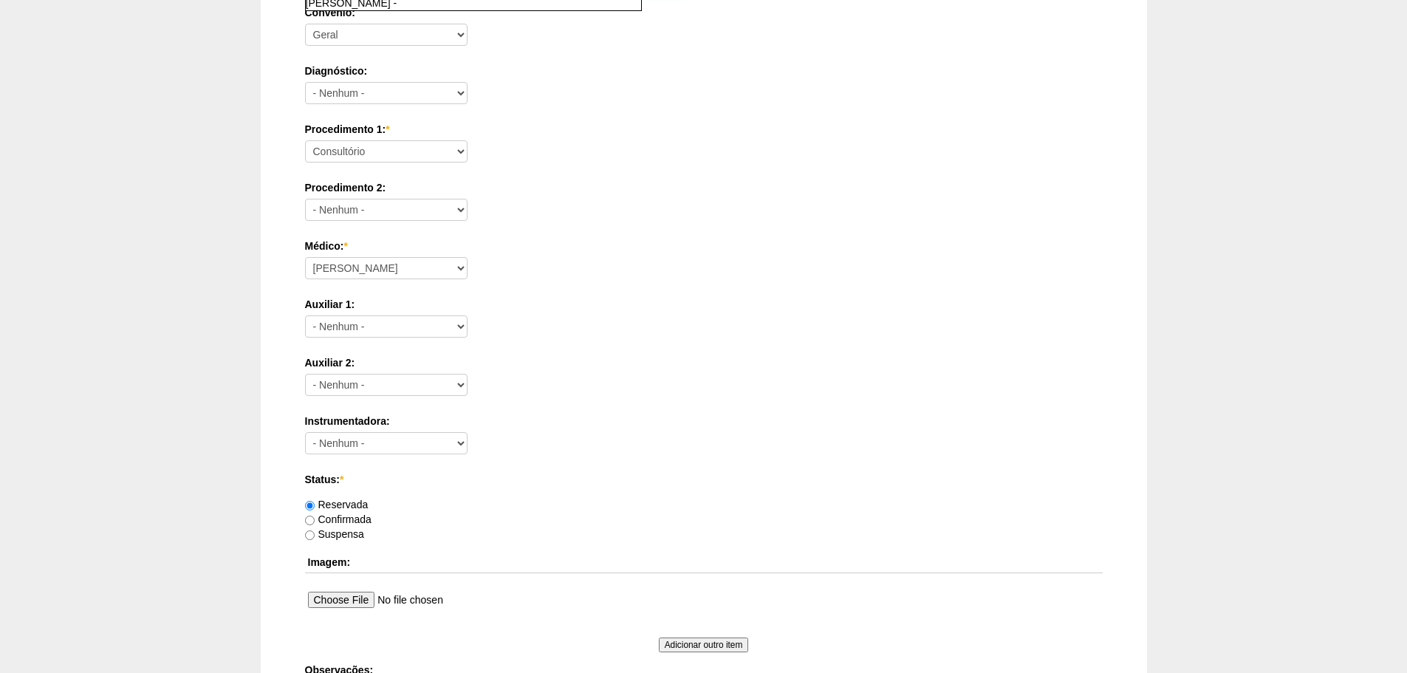
type input "DANIEL DA SILVEIRA SOARES"
click at [424, 150] on select "Consultório Abscesso Hepático - Drenagem Abscesso perianal Amputação Abdômino P…" at bounding box center [386, 151] width 162 height 22
select select "66620"
click at [305, 140] on select "Consultório Abscesso Hepático - Drenagem Abscesso perianal Amputação Abdômino P…" at bounding box center [386, 151] width 162 height 22
click at [400, 268] on select "Aline Zanon Bariatricas Bruno Bulisani Bruno Oliveira Carolina Waterkemper Elvy…" at bounding box center [386, 268] width 162 height 22
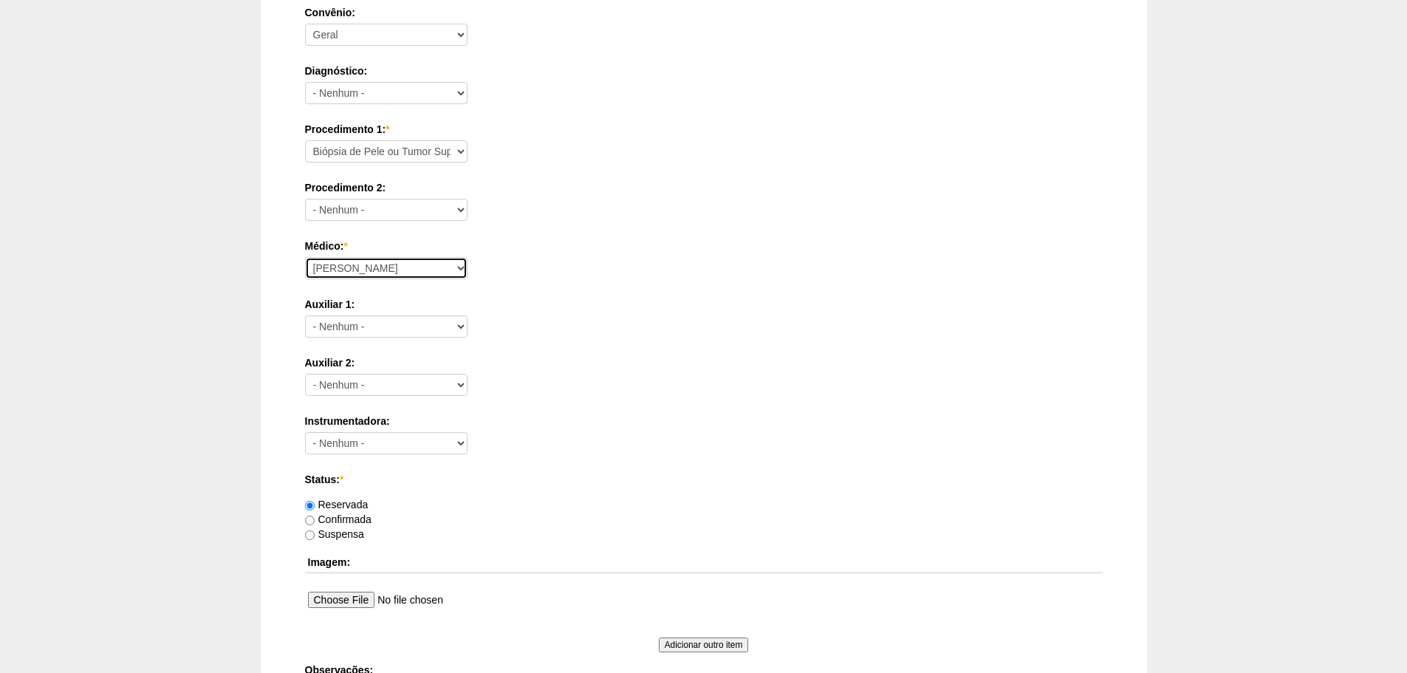
select select "71"
click at [305, 257] on select "Aline Zanon Bariatricas Bruno Bulisani Bruno Oliveira Carolina Waterkemper Elvy…" at bounding box center [386, 268] width 162 height 22
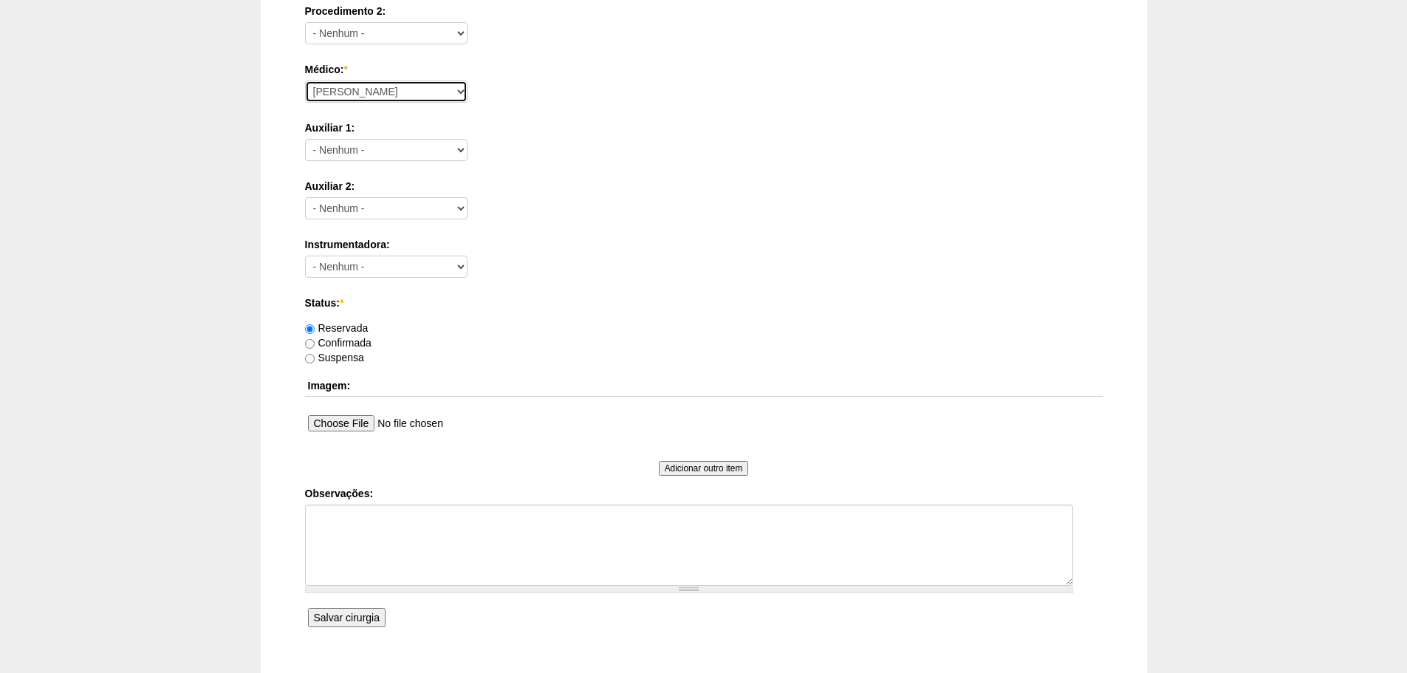
scroll to position [645, 0]
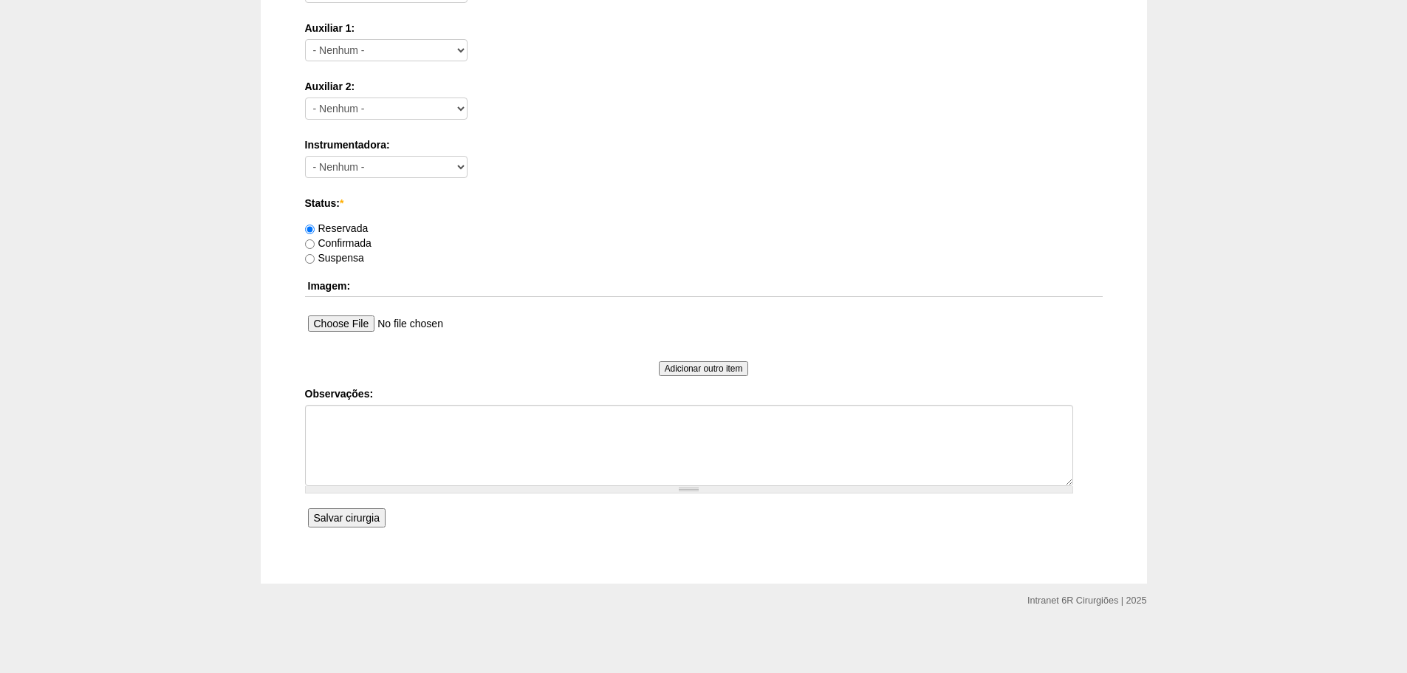
click at [428, 390] on label "Observações:" at bounding box center [704, 393] width 798 height 15
click at [428, 405] on textarea "Observações:" at bounding box center [689, 445] width 768 height 81
click at [441, 436] on textarea "Observações:" at bounding box center [689, 445] width 768 height 81
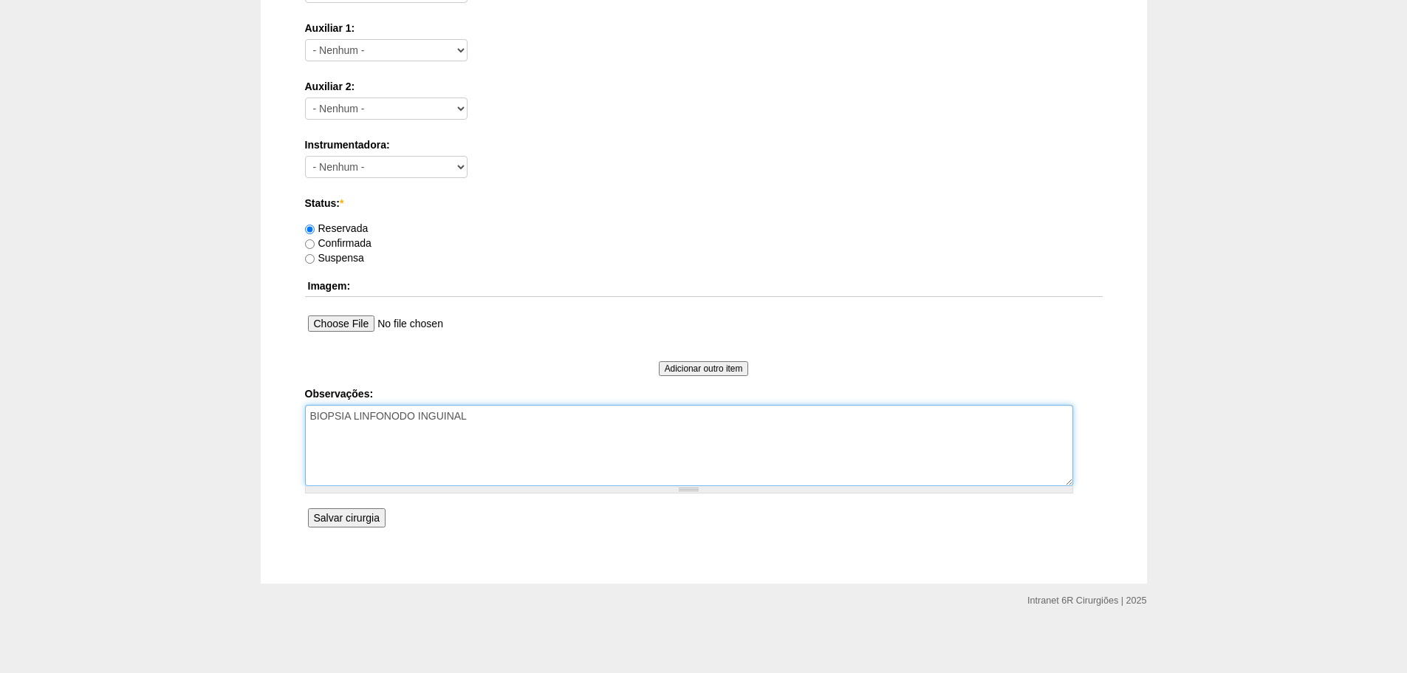
type textarea "BIOPSIA LINFONODO INGUINAL"
click at [356, 527] on input "Salvar cirurgia" at bounding box center [347, 517] width 78 height 19
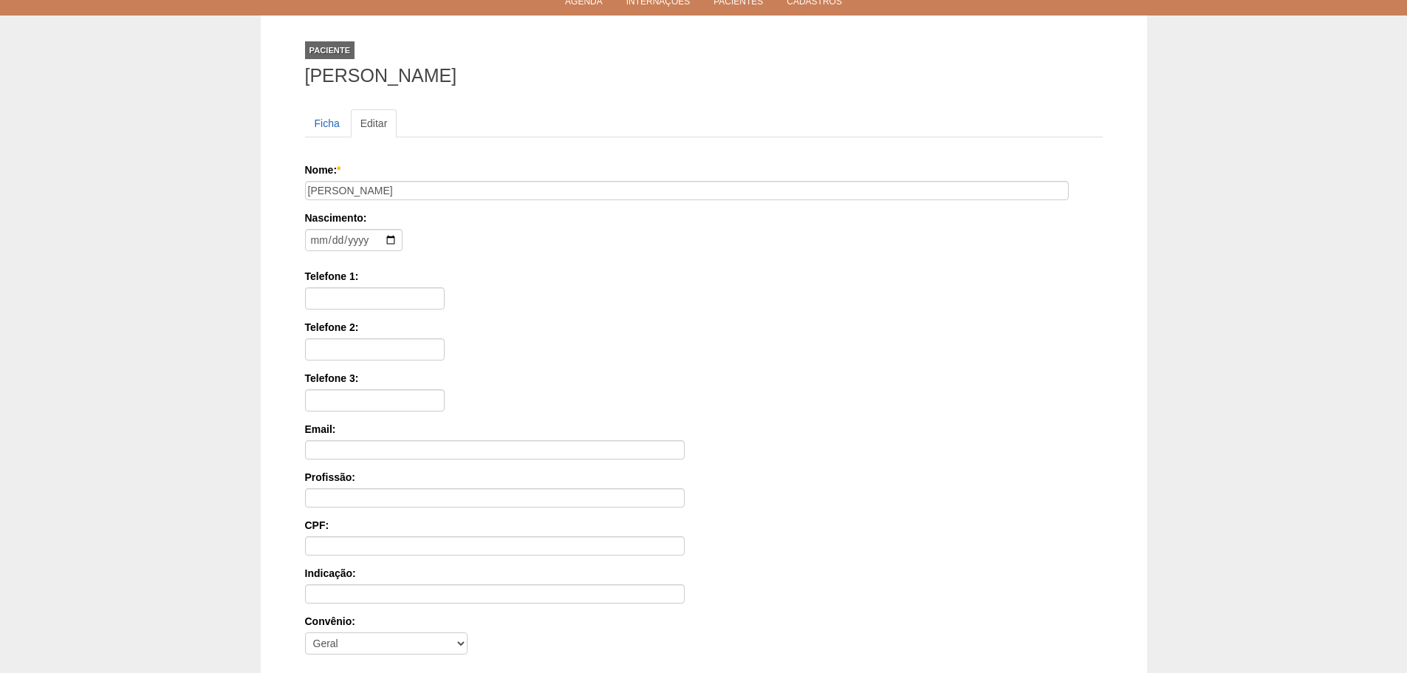
scroll to position [222, 0]
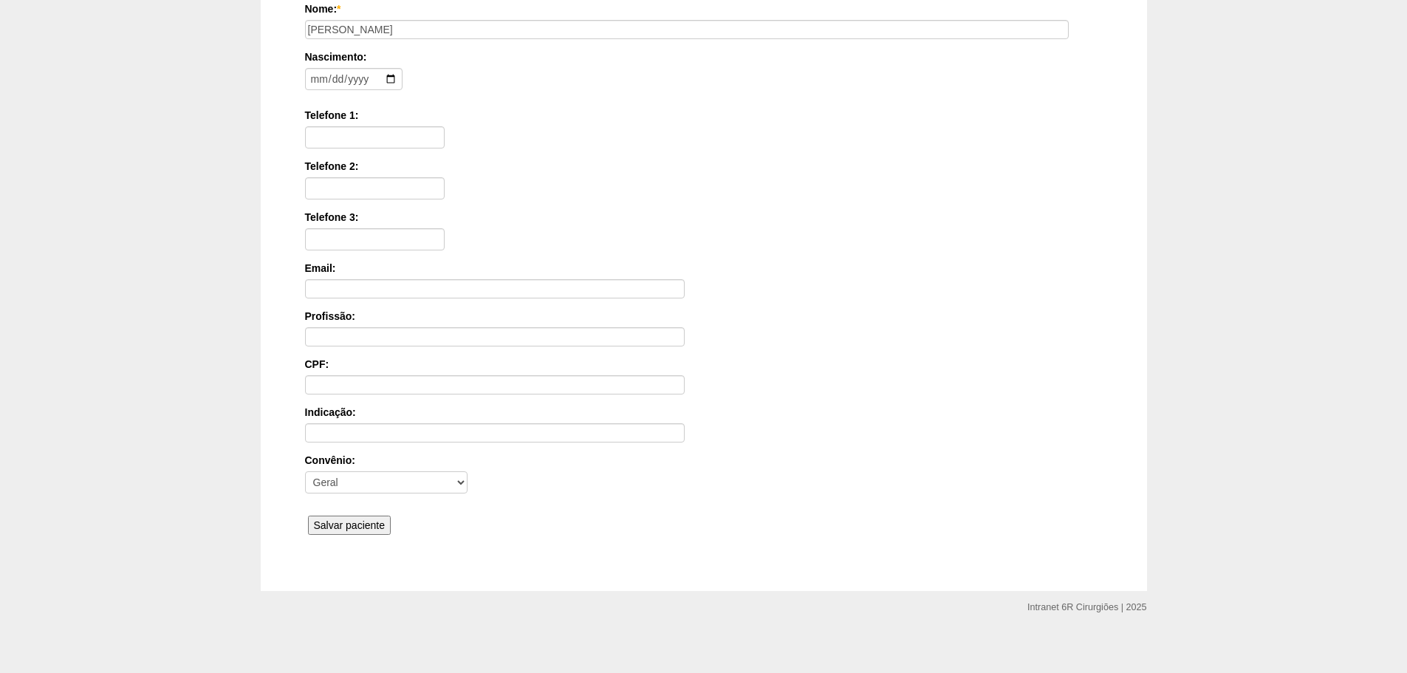
click at [314, 509] on div "Nome: * [PERSON_NAME] Nascimento: Formato: [DATE] Telefone 1: Telefone 2: Telef…" at bounding box center [704, 270] width 798 height 538
click at [315, 513] on div "Nome: * DANIEL DA SILVEIRA SOARES Nascimento: Formato: 2025-08-31 Telefone 1: T…" at bounding box center [704, 270] width 798 height 538
click at [317, 518] on input "Salvar paciente" at bounding box center [349, 524] width 83 height 19
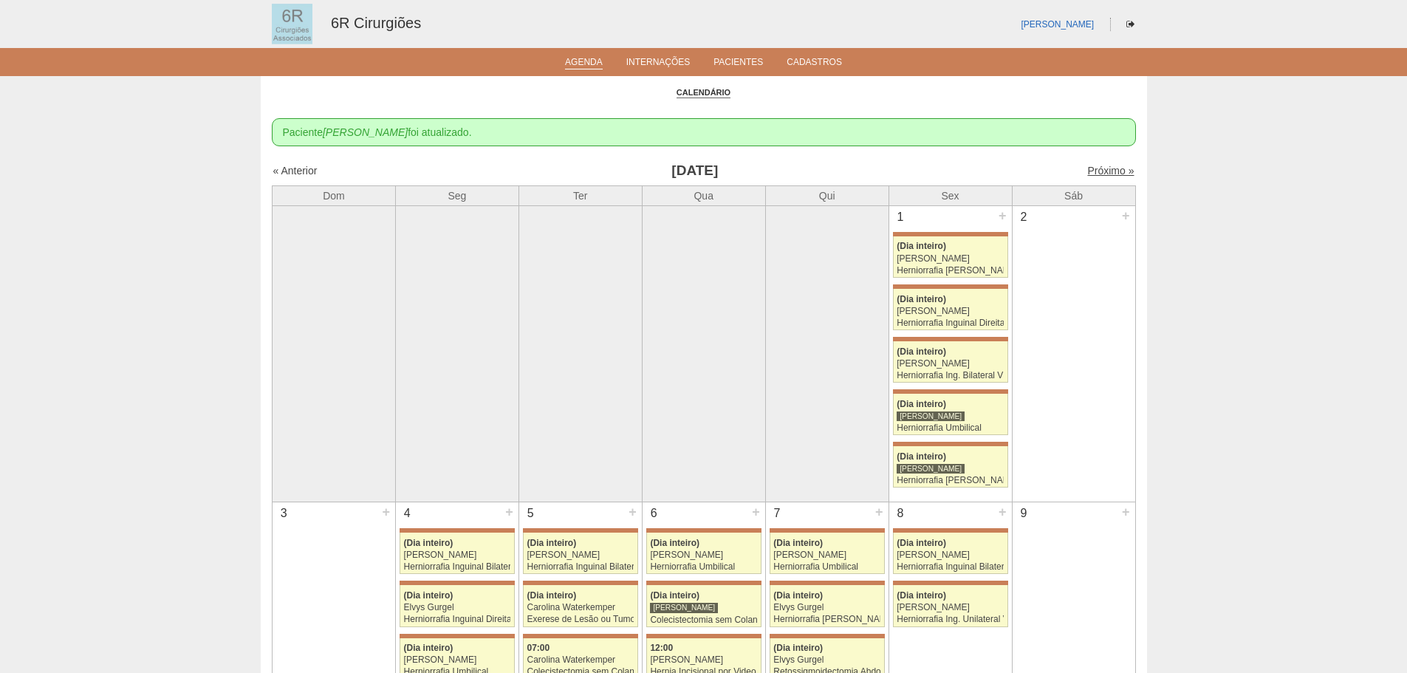
click at [1087, 173] on link "Próximo »" at bounding box center [1110, 171] width 47 height 12
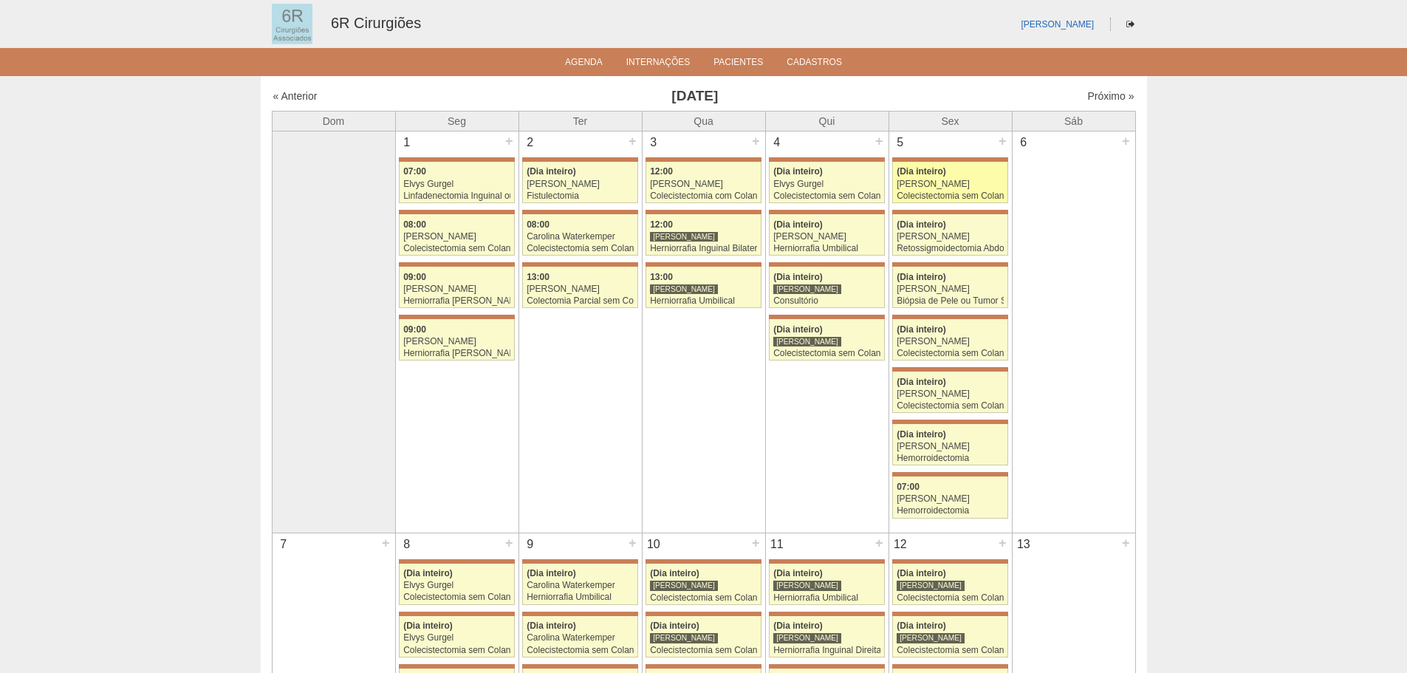
click at [968, 174] on div "(Dia inteiro)" at bounding box center [950, 172] width 107 height 10
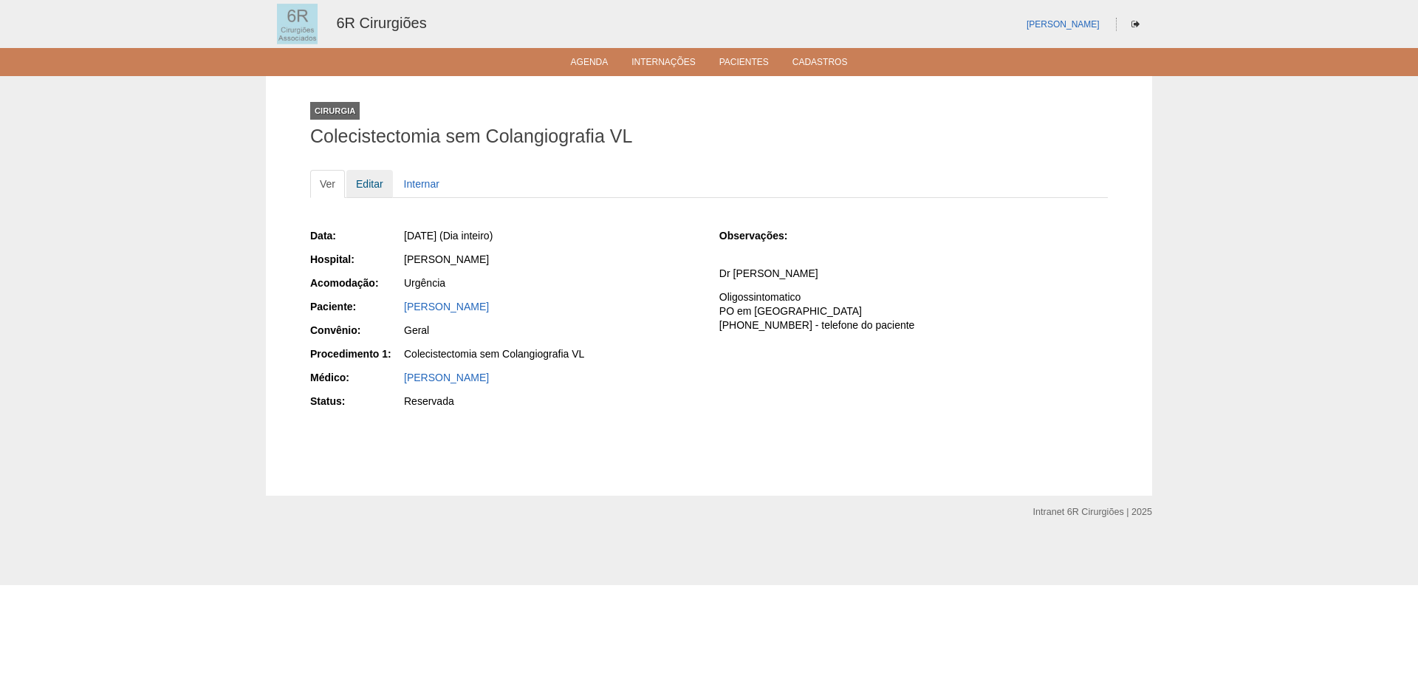
click at [375, 188] on link "Editar" at bounding box center [369, 184] width 47 height 28
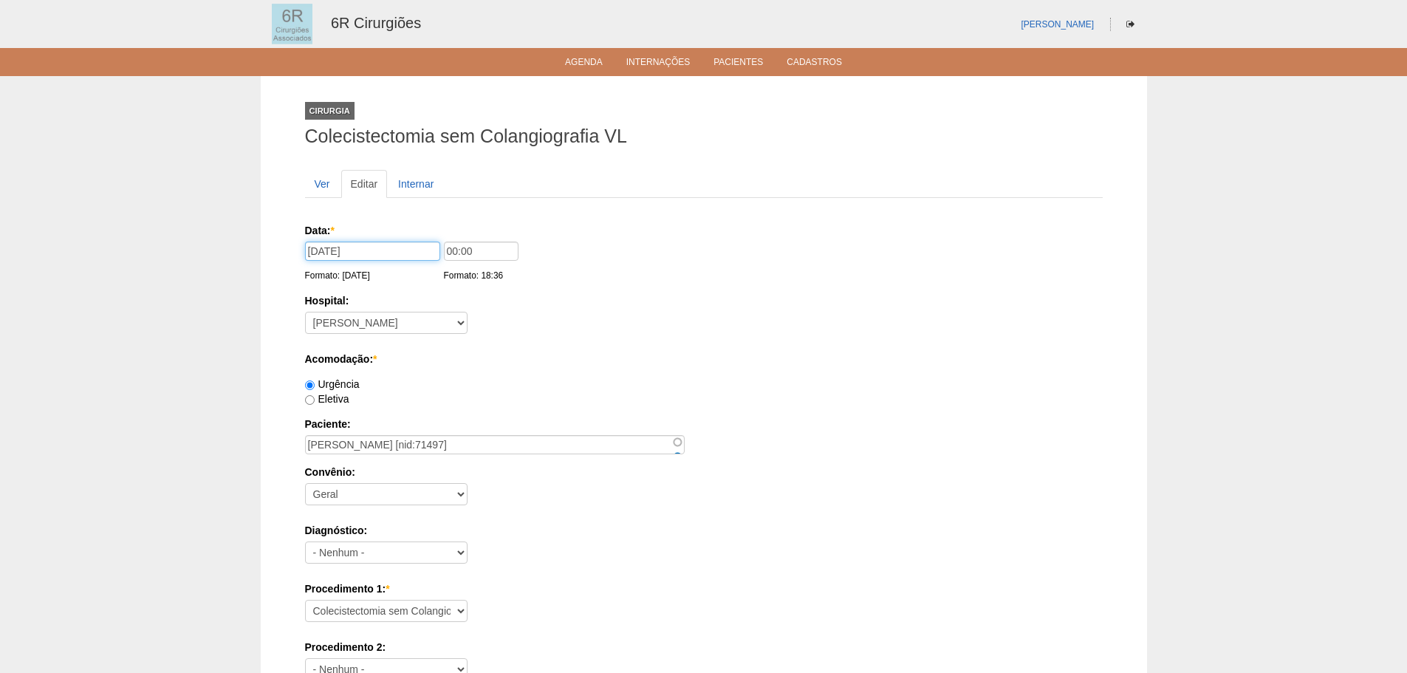
click at [372, 252] on input "05/09/2025" at bounding box center [372, 250] width 135 height 19
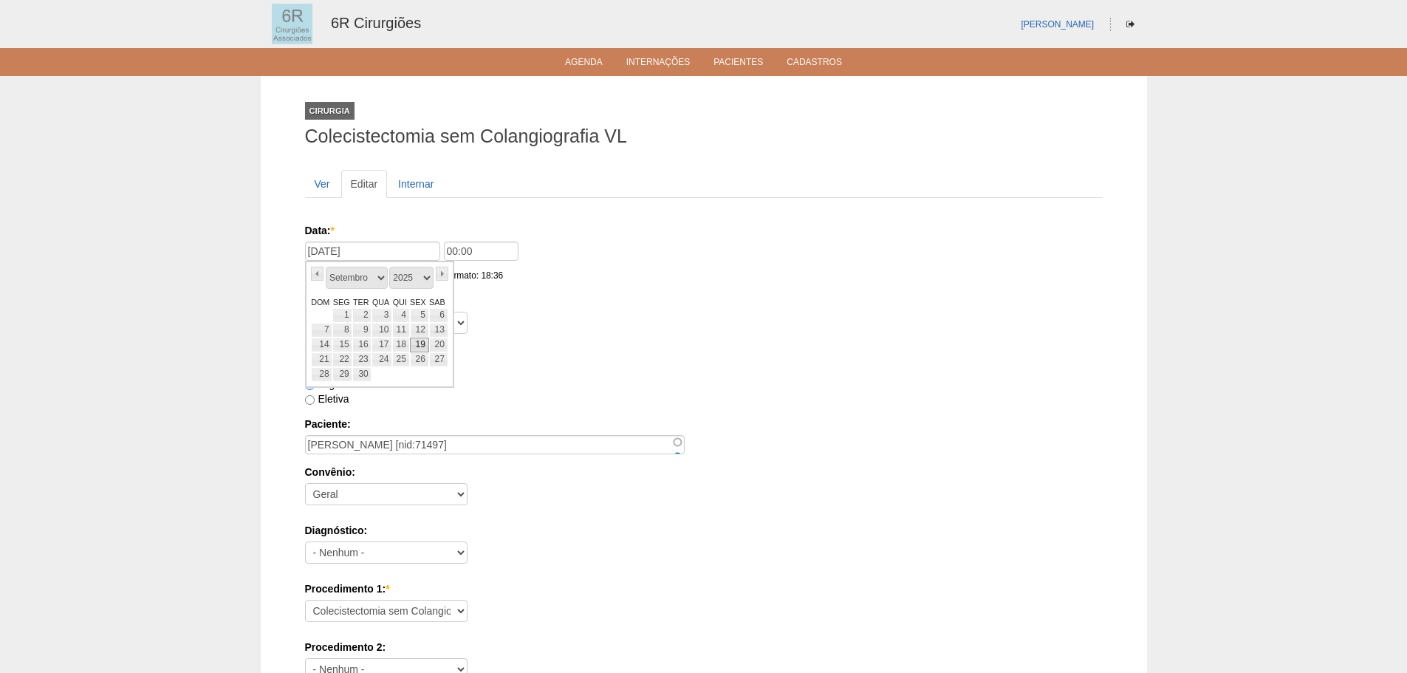
click at [420, 343] on link "19" at bounding box center [419, 344] width 19 height 15
type input "19/09/2025"
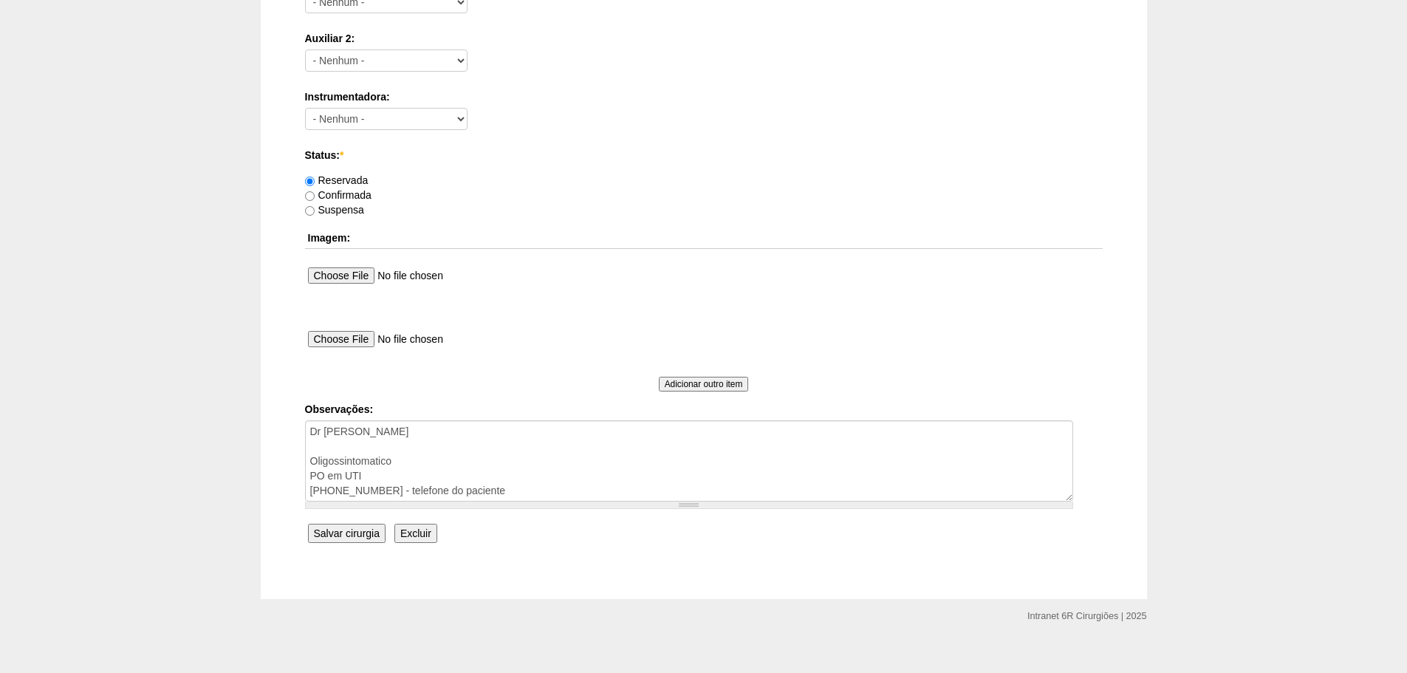
scroll to position [799, 0]
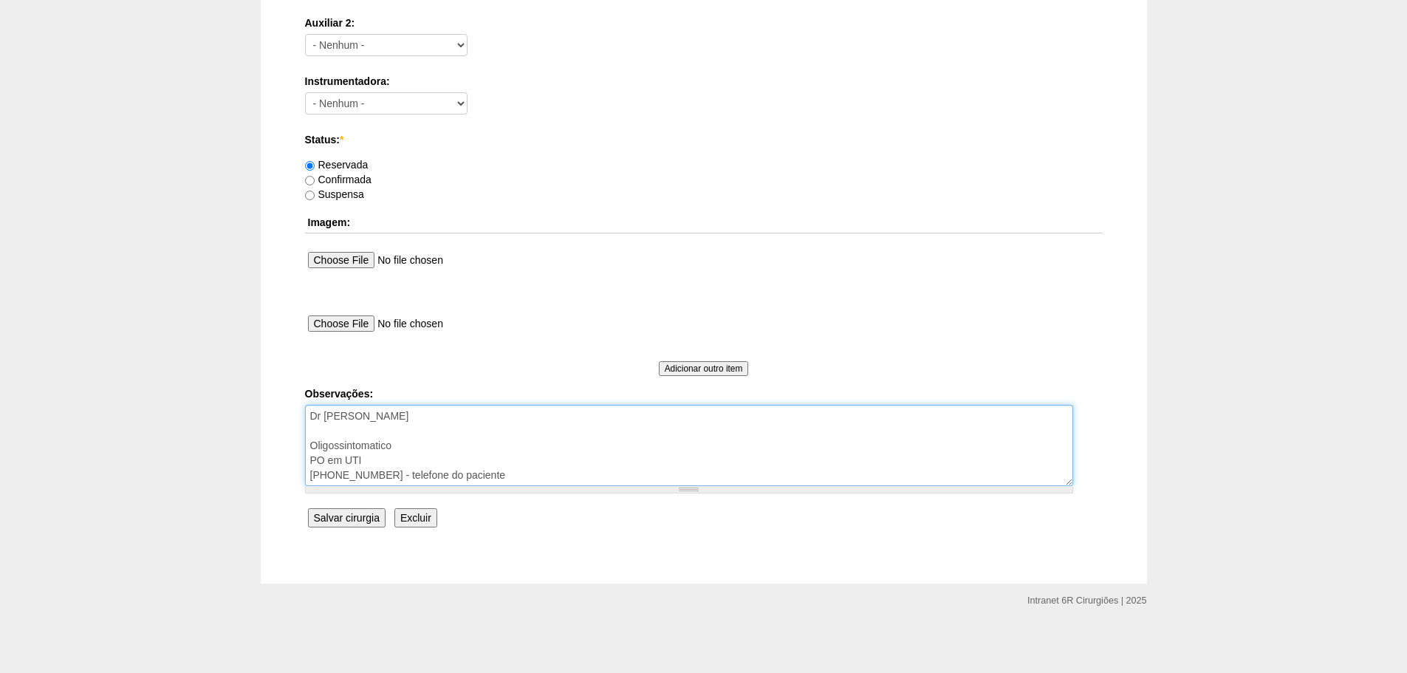
click at [608, 419] on textarea "Dr Caio Oligossintomatico PO em UTI (11)973777228 - telefone do paciente" at bounding box center [689, 445] width 768 height 81
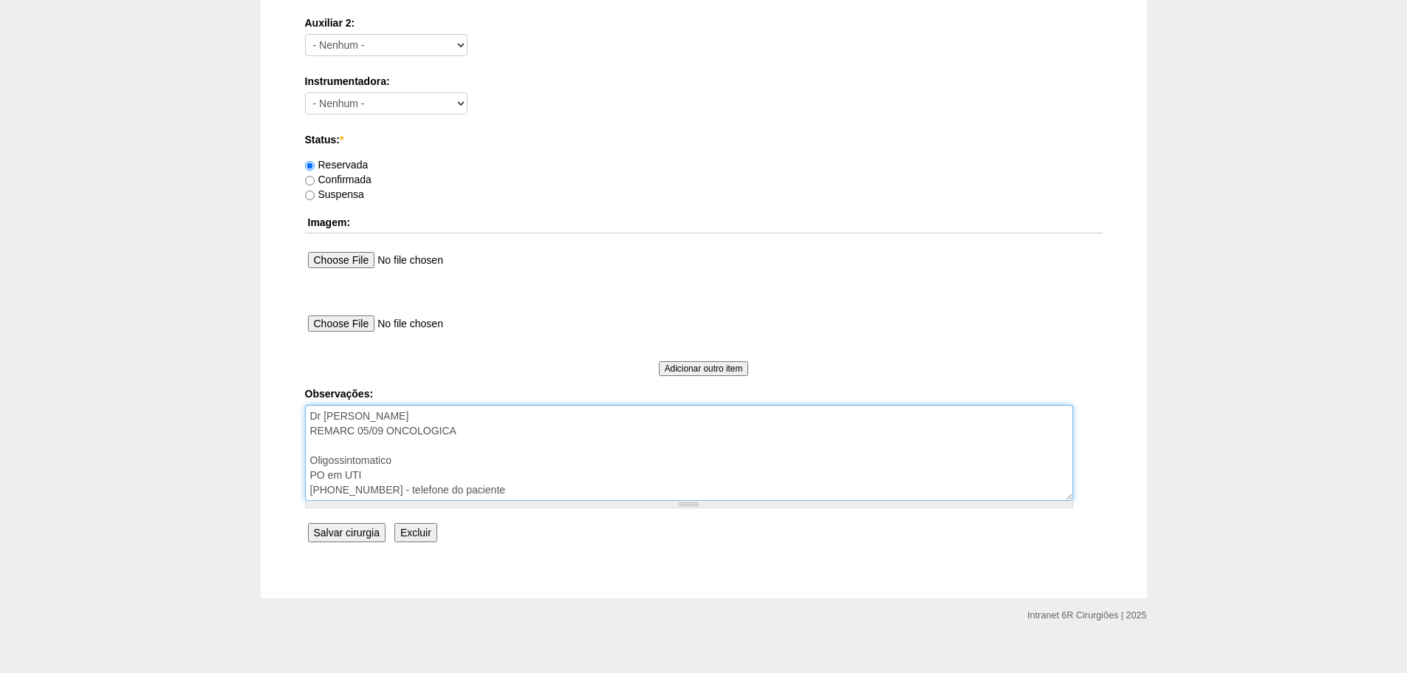
type textarea "Dr Caio REMARC 05/09 ONCOLOGICA Oligossintomatico PO em UTI (11)973777228 - tel…"
click at [370, 541] on input "Salvar cirurgia" at bounding box center [347, 532] width 78 height 19
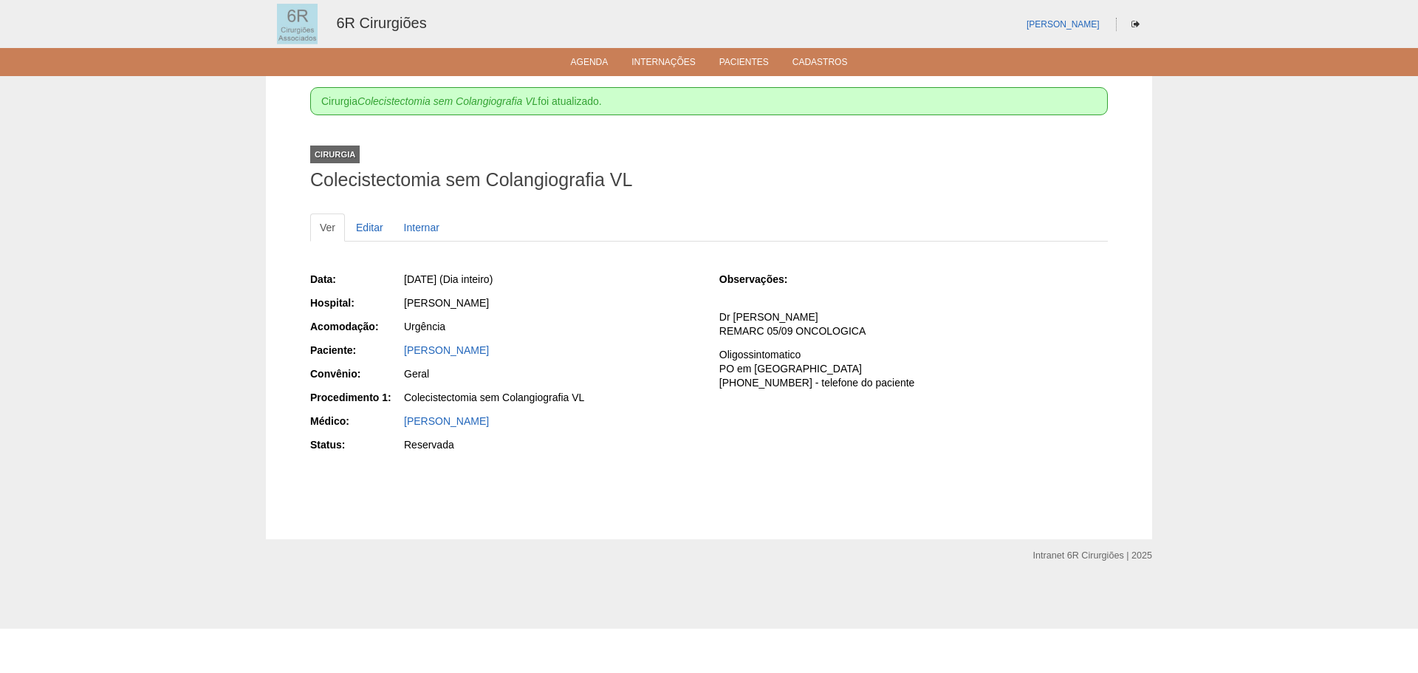
click at [580, 53] on ul "Agenda Internações Pacientes Cadastros" at bounding box center [709, 62] width 1418 height 28
click at [592, 58] on link "Agenda" at bounding box center [590, 63] width 38 height 13
